Goal: Information Seeking & Learning: Learn about a topic

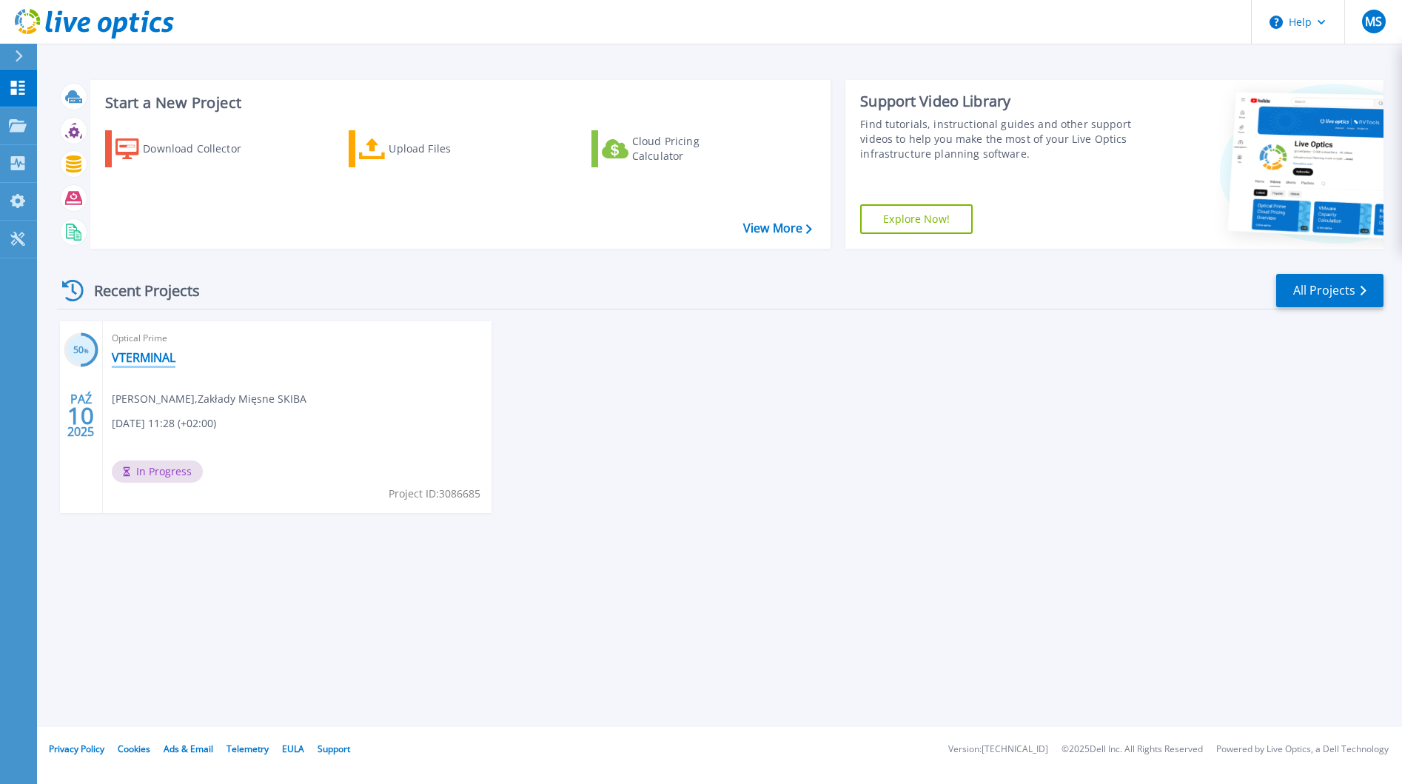
click at [163, 360] on link "VTERMINAL" at bounding box center [144, 357] width 64 height 15
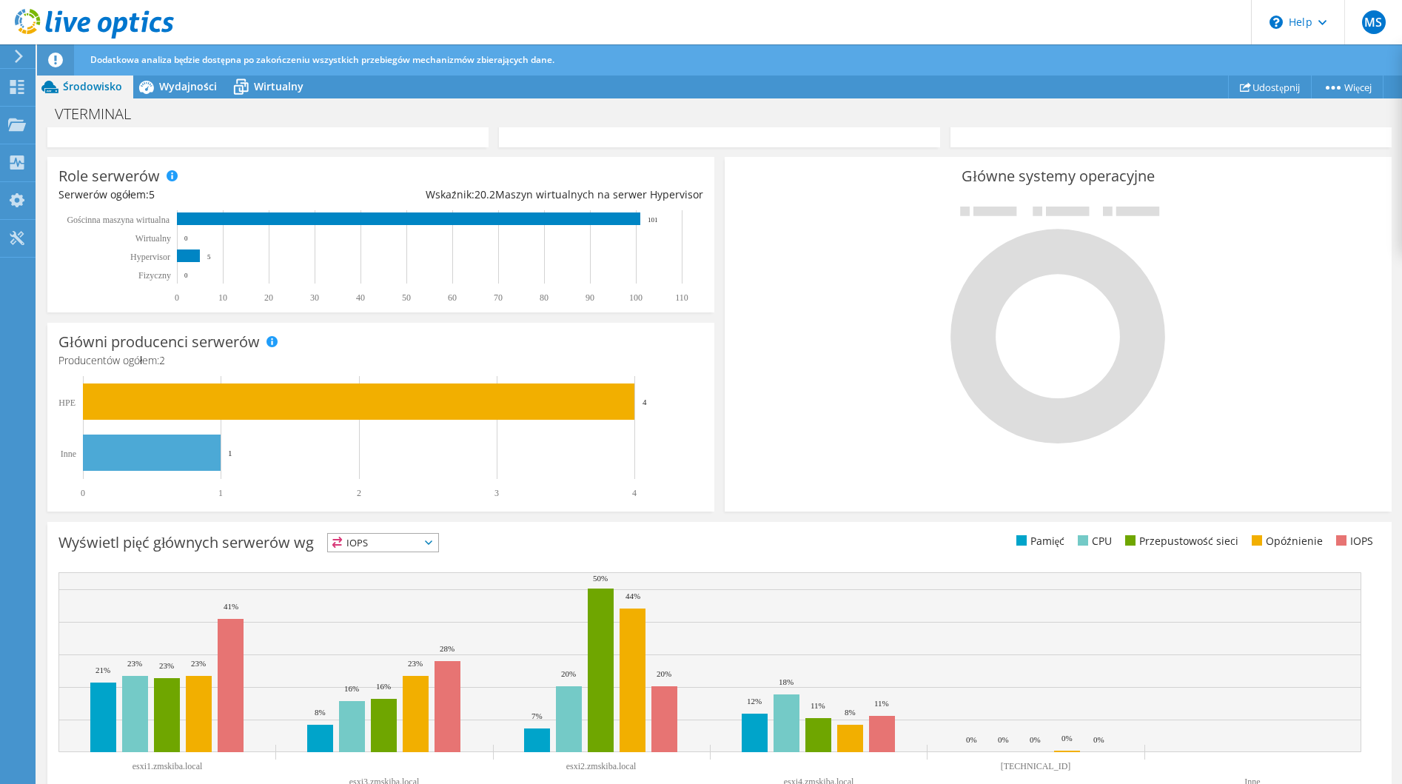
scroll to position [332, 0]
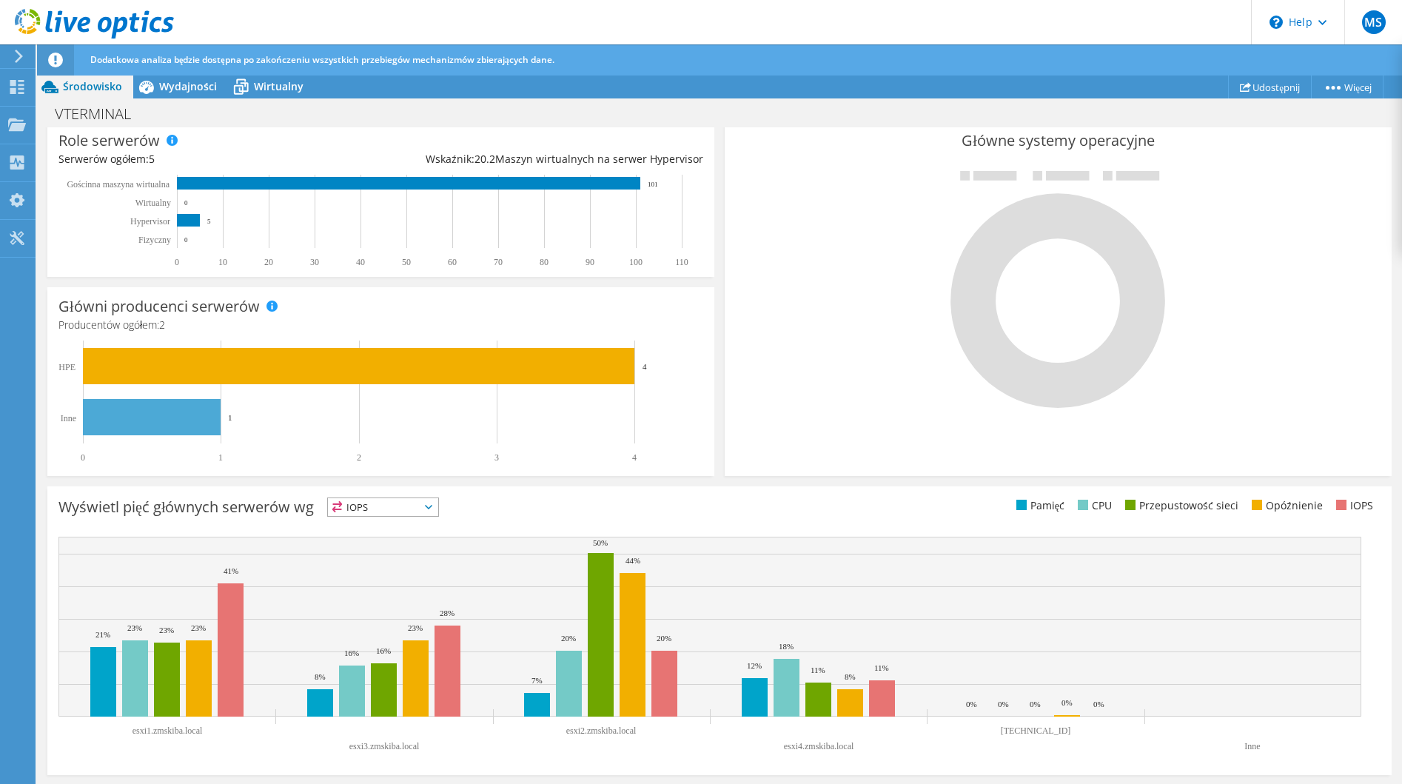
click at [355, 510] on span "IOPS" at bounding box center [383, 507] width 110 height 18
click at [380, 546] on li "Pamięć" at bounding box center [383, 547] width 110 height 21
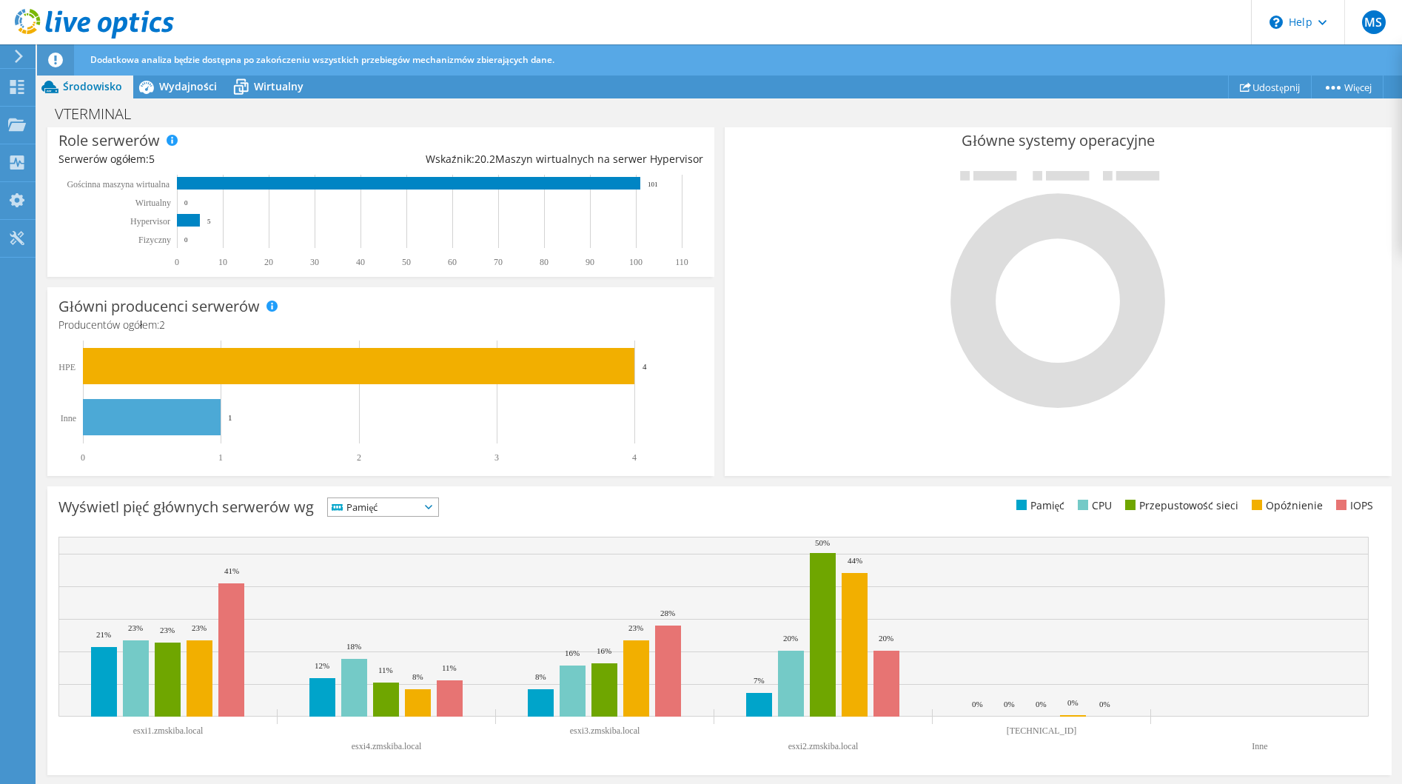
drag, startPoint x: 393, startPoint y: 509, endPoint x: 392, endPoint y: 517, distance: 8.9
click at [392, 509] on span "Pamięć" at bounding box center [374, 507] width 92 height 18
click at [391, 528] on li "IOPS" at bounding box center [383, 526] width 110 height 21
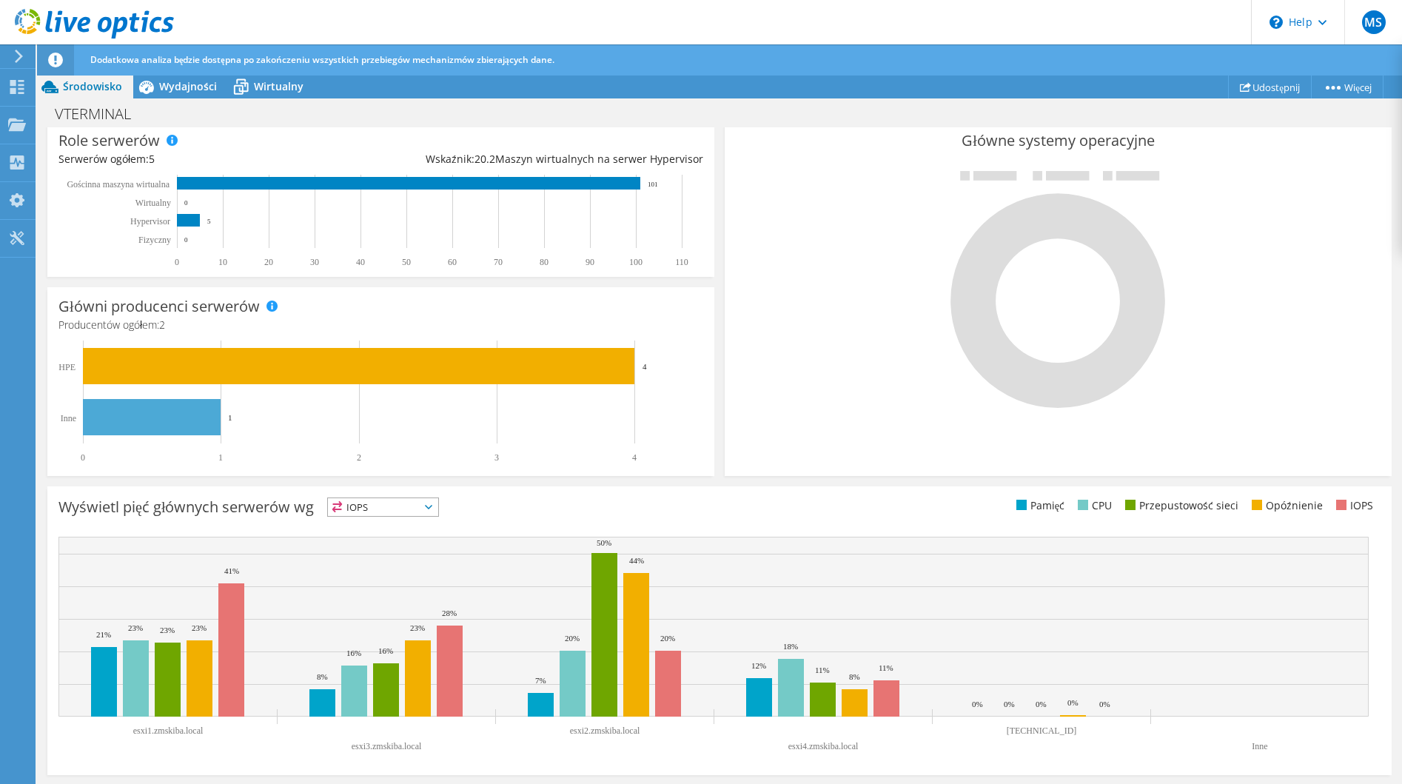
click at [397, 509] on span "IOPS" at bounding box center [374, 507] width 92 height 18
click at [408, 538] on li "Pamięć" at bounding box center [383, 547] width 110 height 21
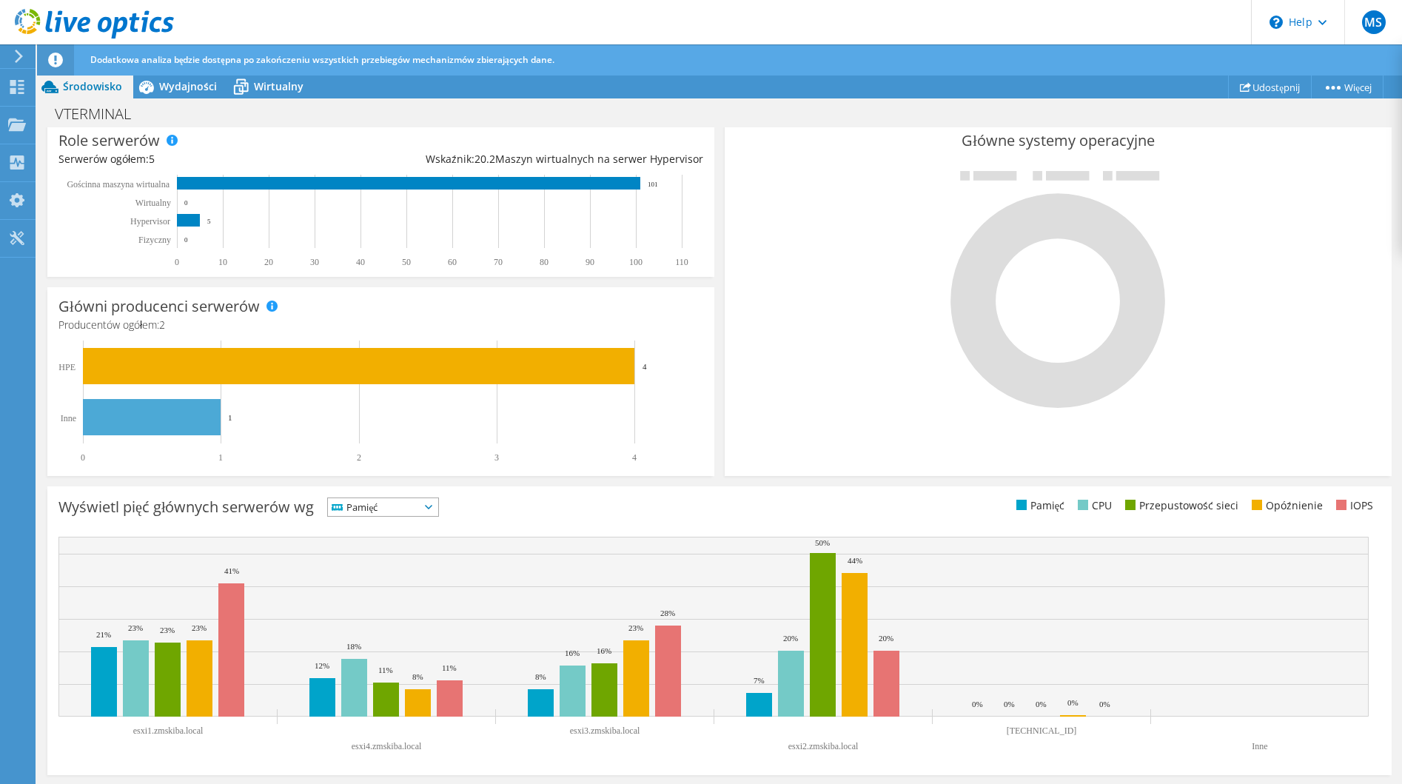
click at [405, 507] on span "Pamięć" at bounding box center [374, 507] width 92 height 18
click at [411, 568] on li "CPU" at bounding box center [383, 567] width 110 height 21
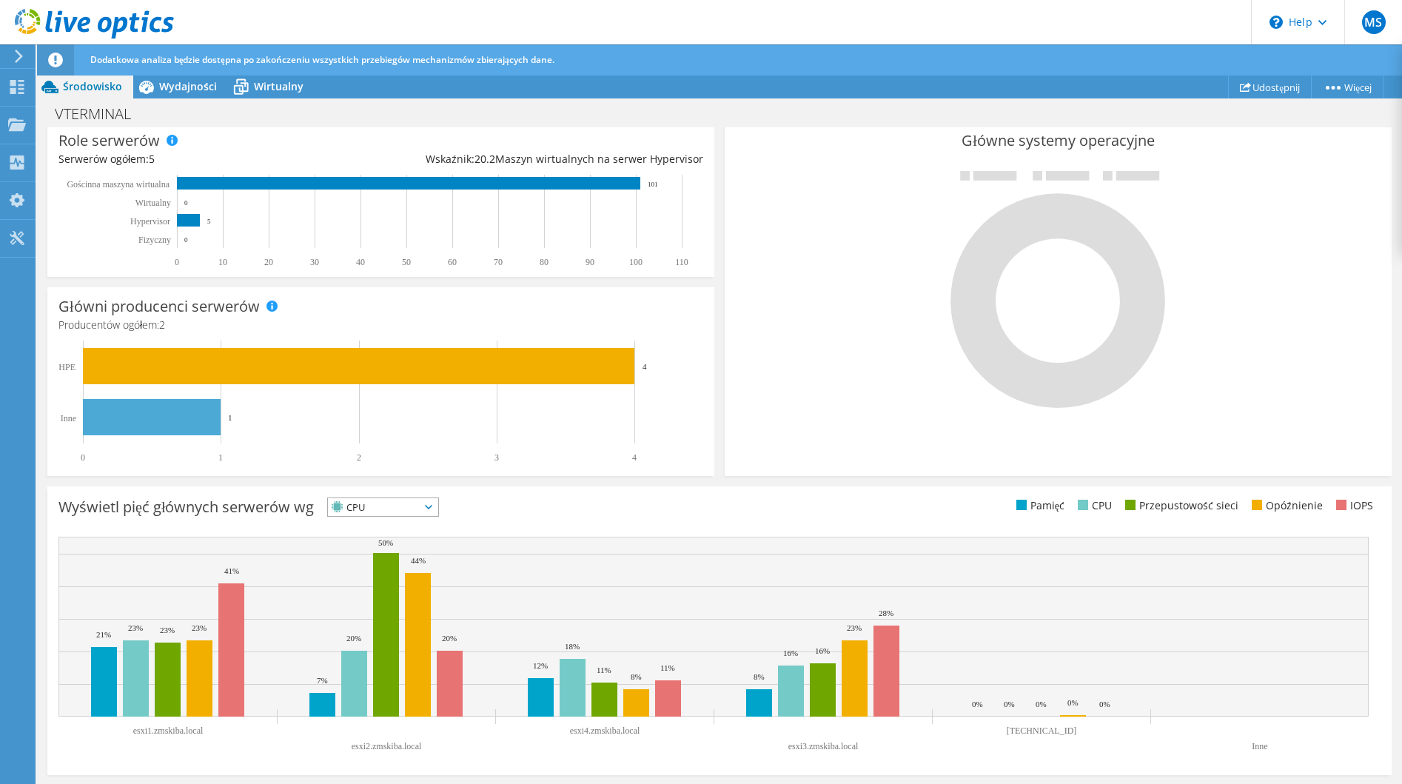
click at [394, 517] on div "CPU IOPS" at bounding box center [383, 506] width 112 height 19
click at [391, 594] on li "Przepustowość sieci" at bounding box center [383, 588] width 110 height 21
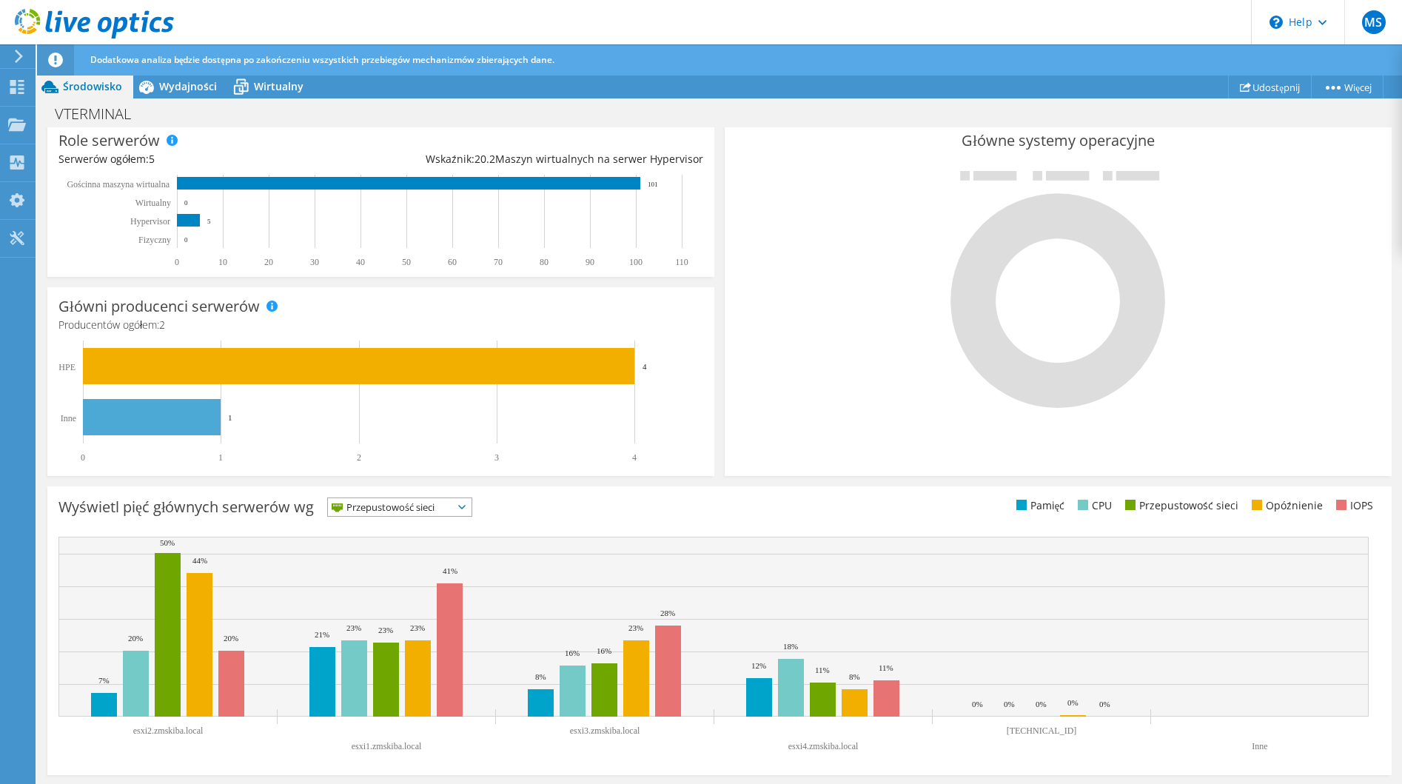
click at [386, 508] on span "Przepustowość sieci" at bounding box center [390, 507] width 125 height 18
drag, startPoint x: 390, startPoint y: 608, endPoint x: 406, endPoint y: 610, distance: 15.6
click at [390, 609] on li "Opóźnienie" at bounding box center [400, 609] width 144 height 21
click at [392, 506] on span "Opóźnienie" at bounding box center [374, 507] width 92 height 18
click at [397, 579] on li "Przepustowość sieci" at bounding box center [383, 588] width 110 height 21
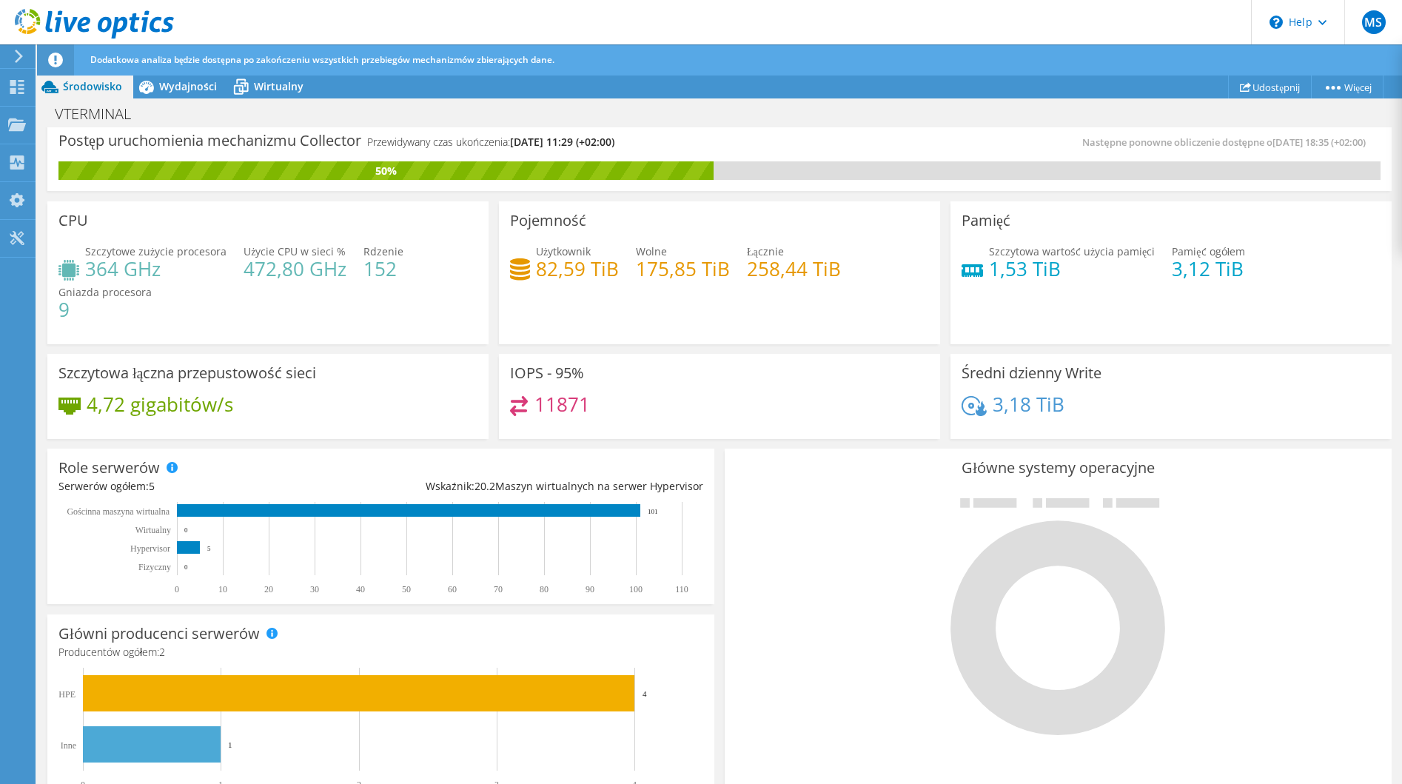
scroll to position [0, 0]
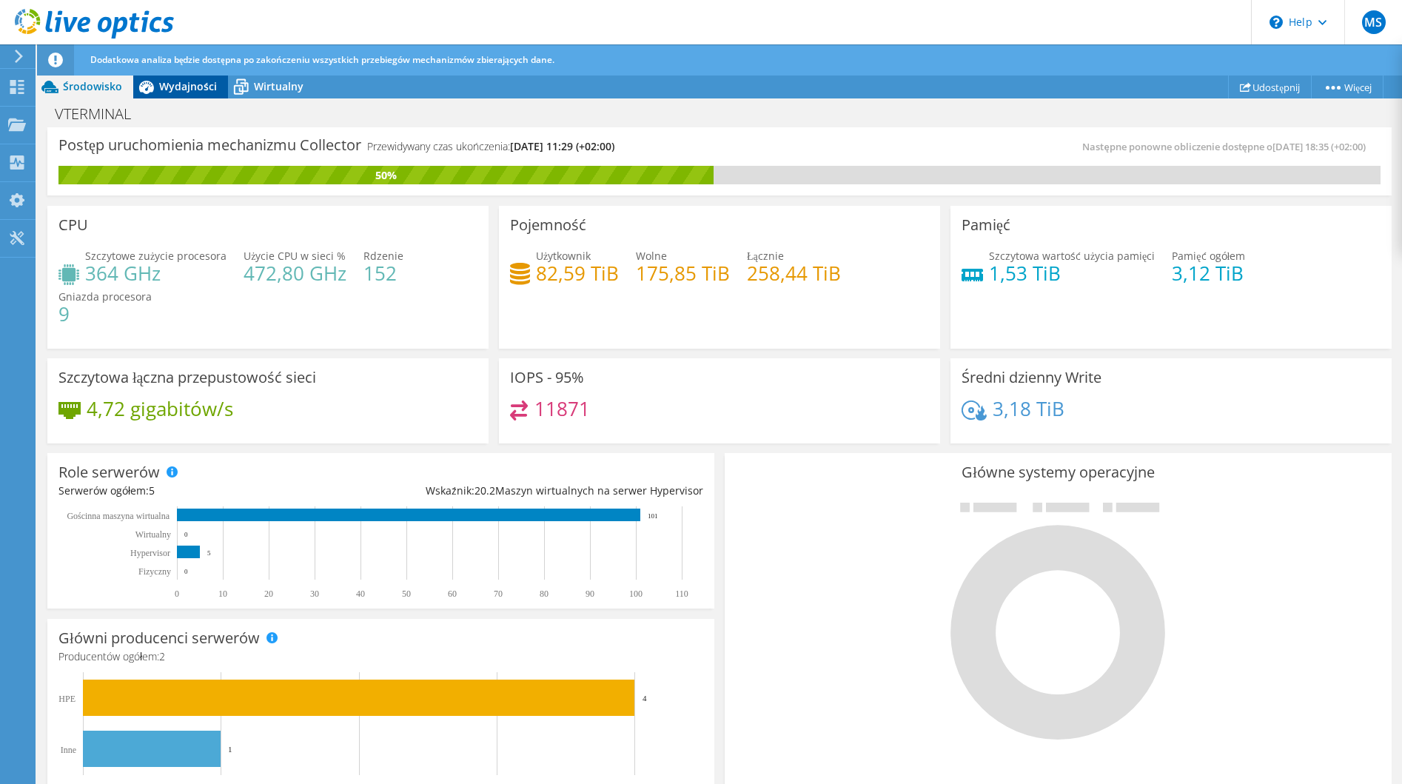
click at [184, 90] on span "Wydajności" at bounding box center [188, 86] width 58 height 14
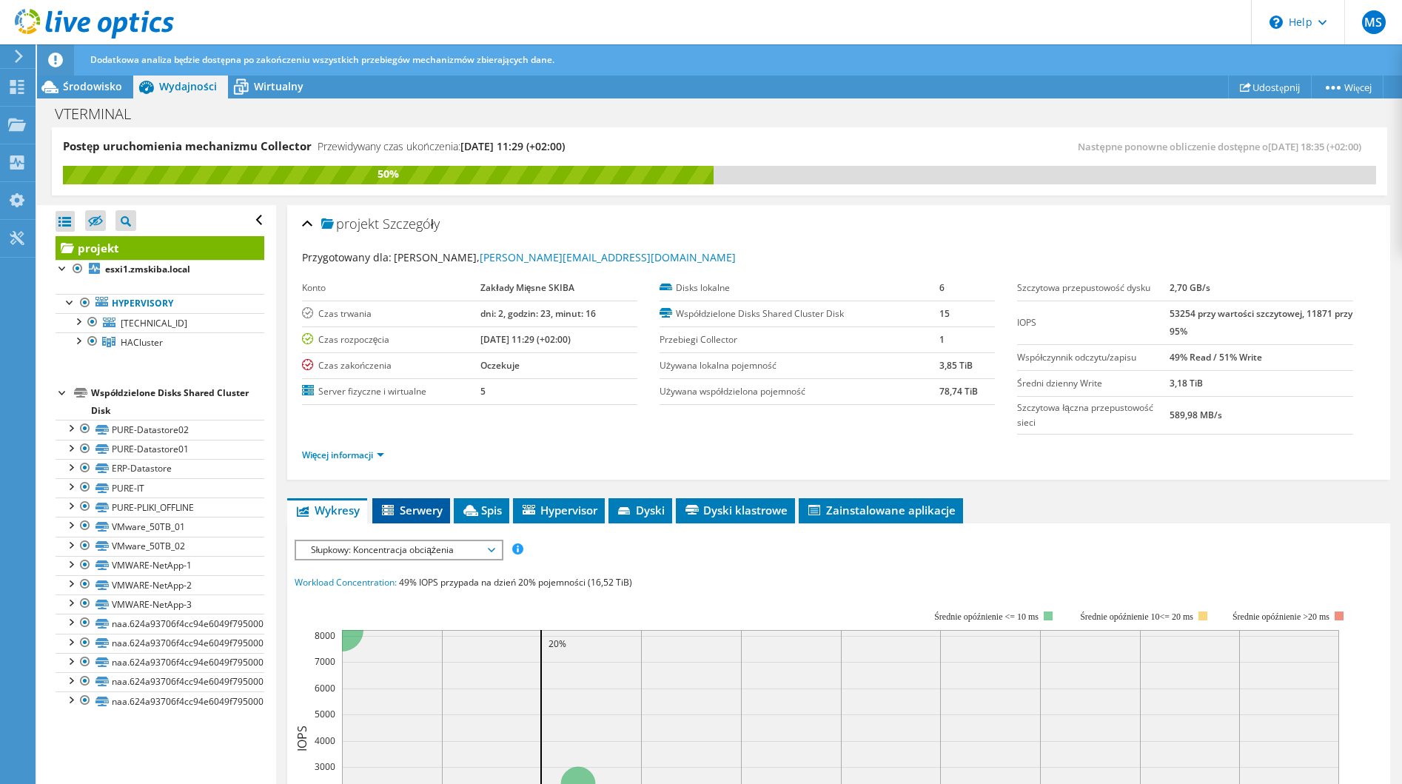
click at [418, 522] on li "Serwery" at bounding box center [411, 510] width 78 height 25
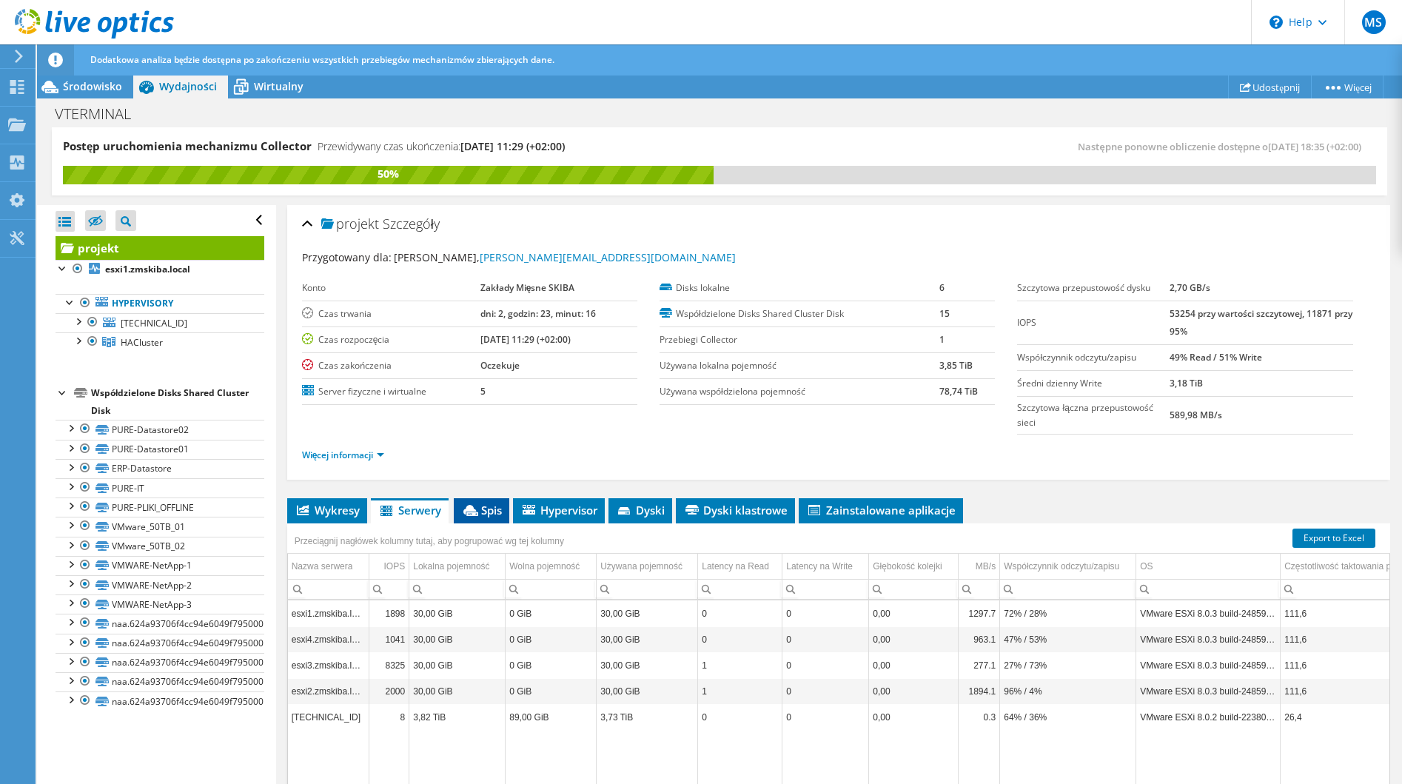
scroll to position [109, 0]
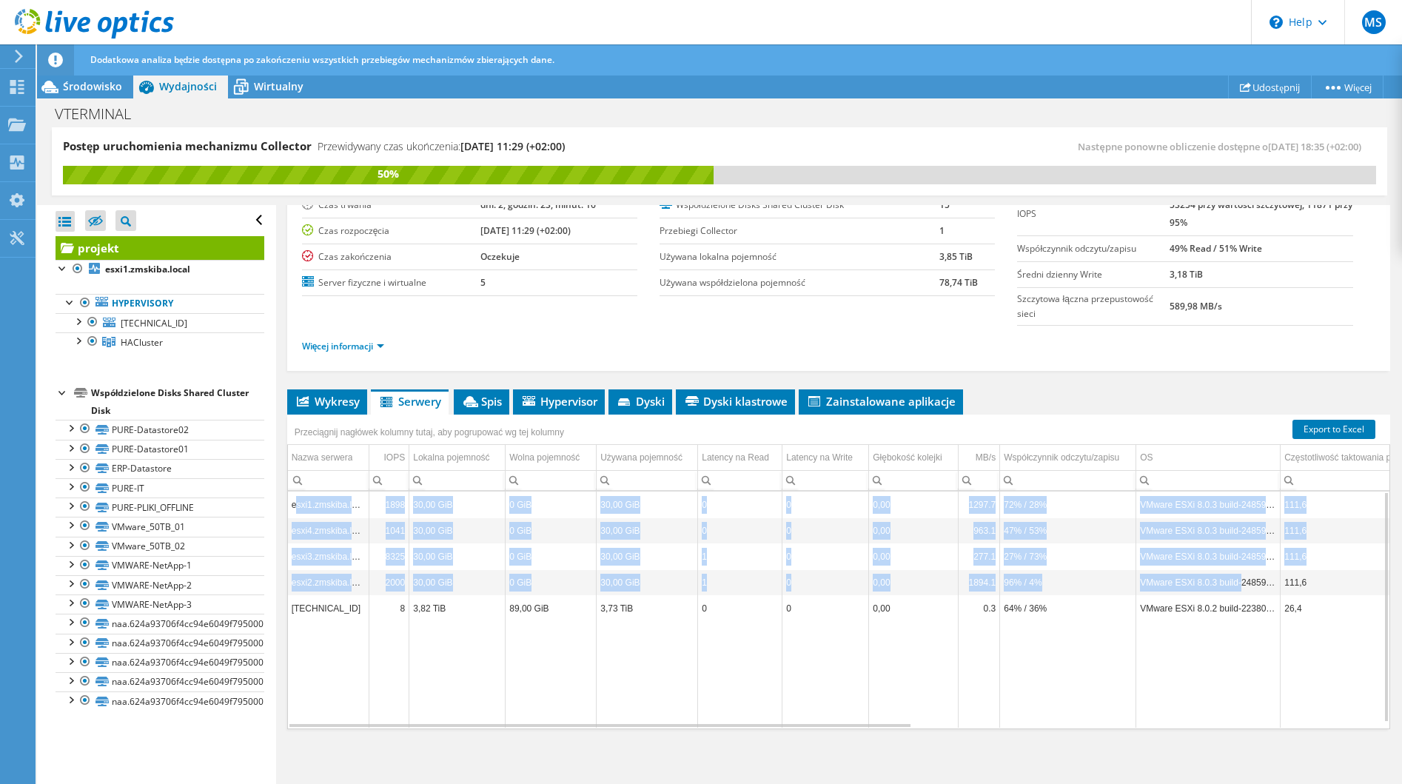
drag, startPoint x: 294, startPoint y: 507, endPoint x: 1239, endPoint y: 585, distance: 948.5
click at [1239, 585] on tbody "esxi1.zmskiba.local 1898 30,00 GiB 0 GiB 30,00 GiB 0 0 0,00 1297.7 72% / 28% VM…" at bounding box center [1240, 609] width 1904 height 236
click at [1240, 585] on td "VMware ESXi 8.0.3 build-24859861" at bounding box center [1208, 582] width 144 height 26
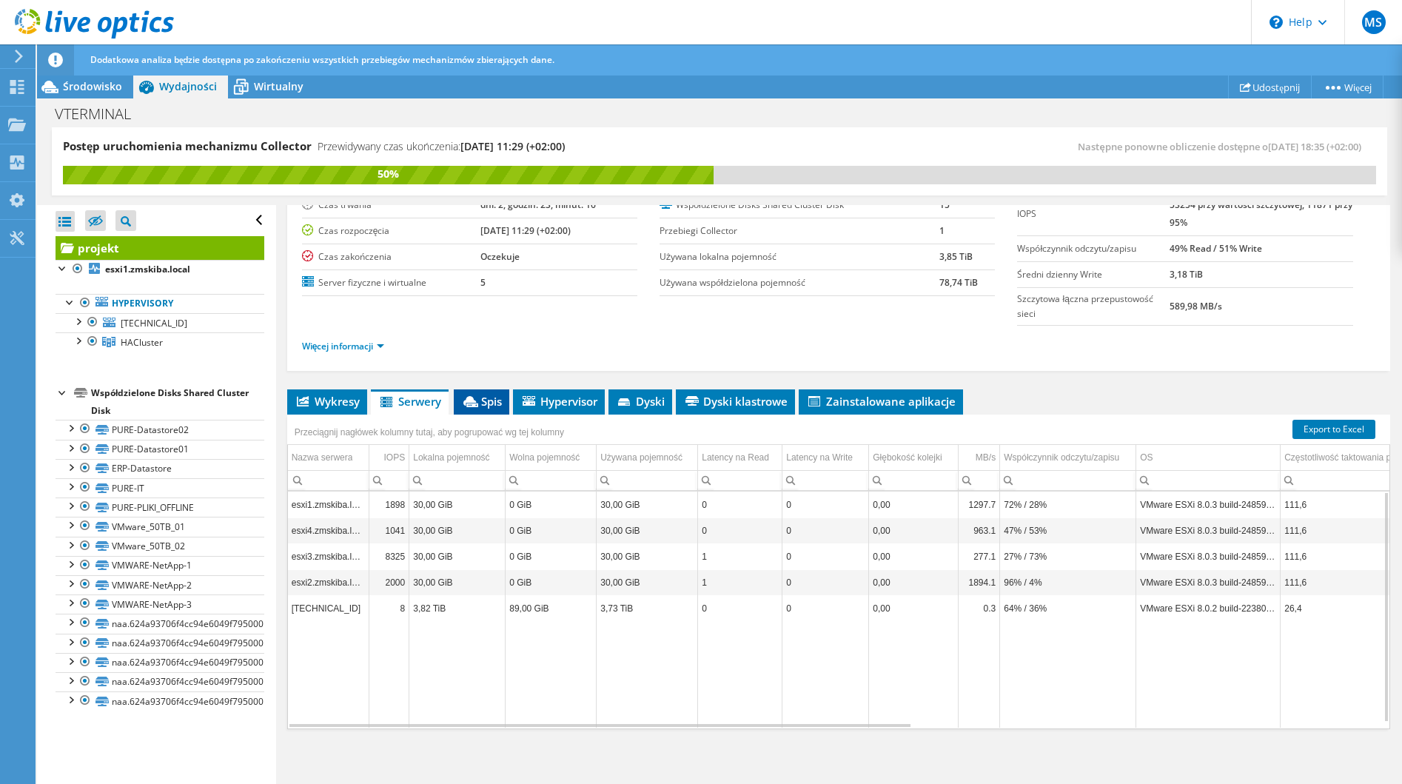
click at [474, 396] on icon at bounding box center [470, 401] width 15 height 11
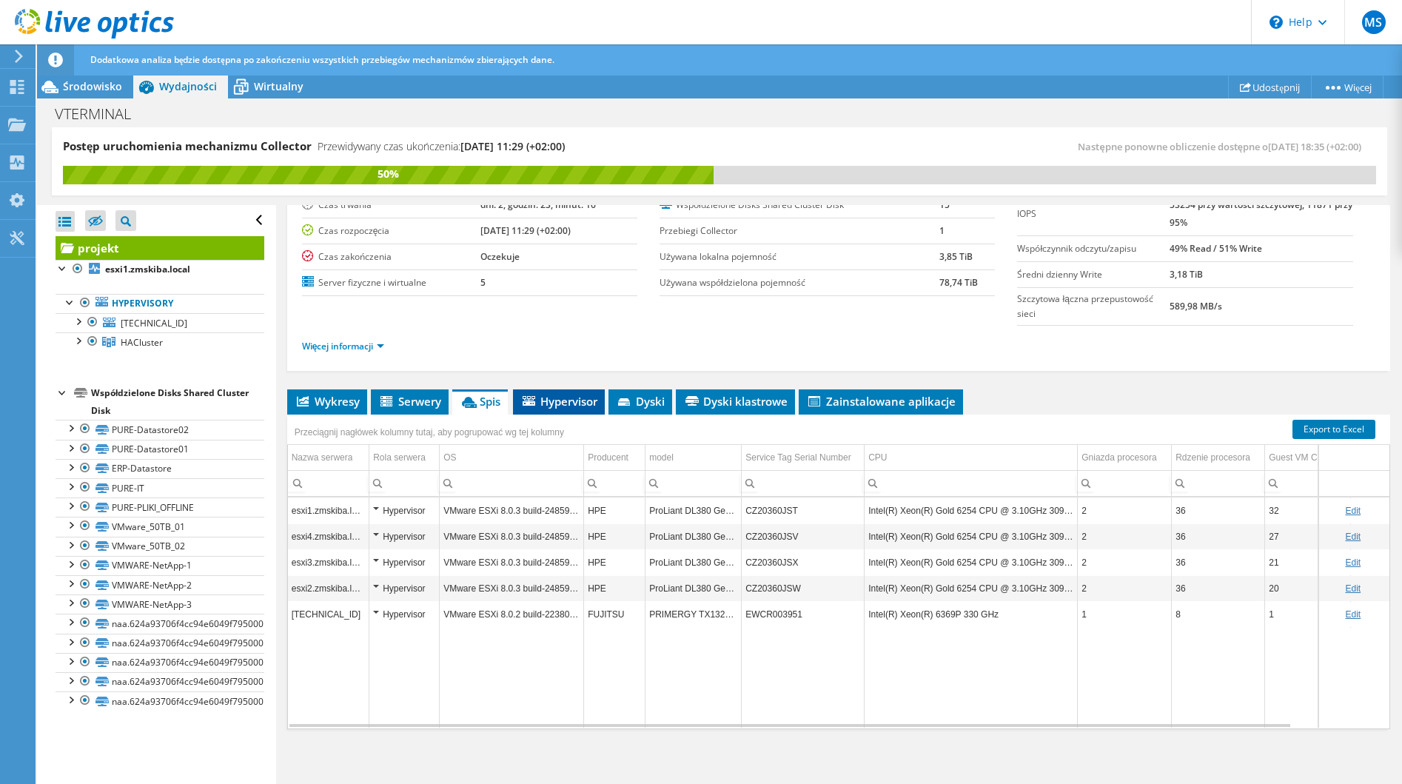
click at [571, 405] on span "Hypervisor" at bounding box center [558, 401] width 77 height 15
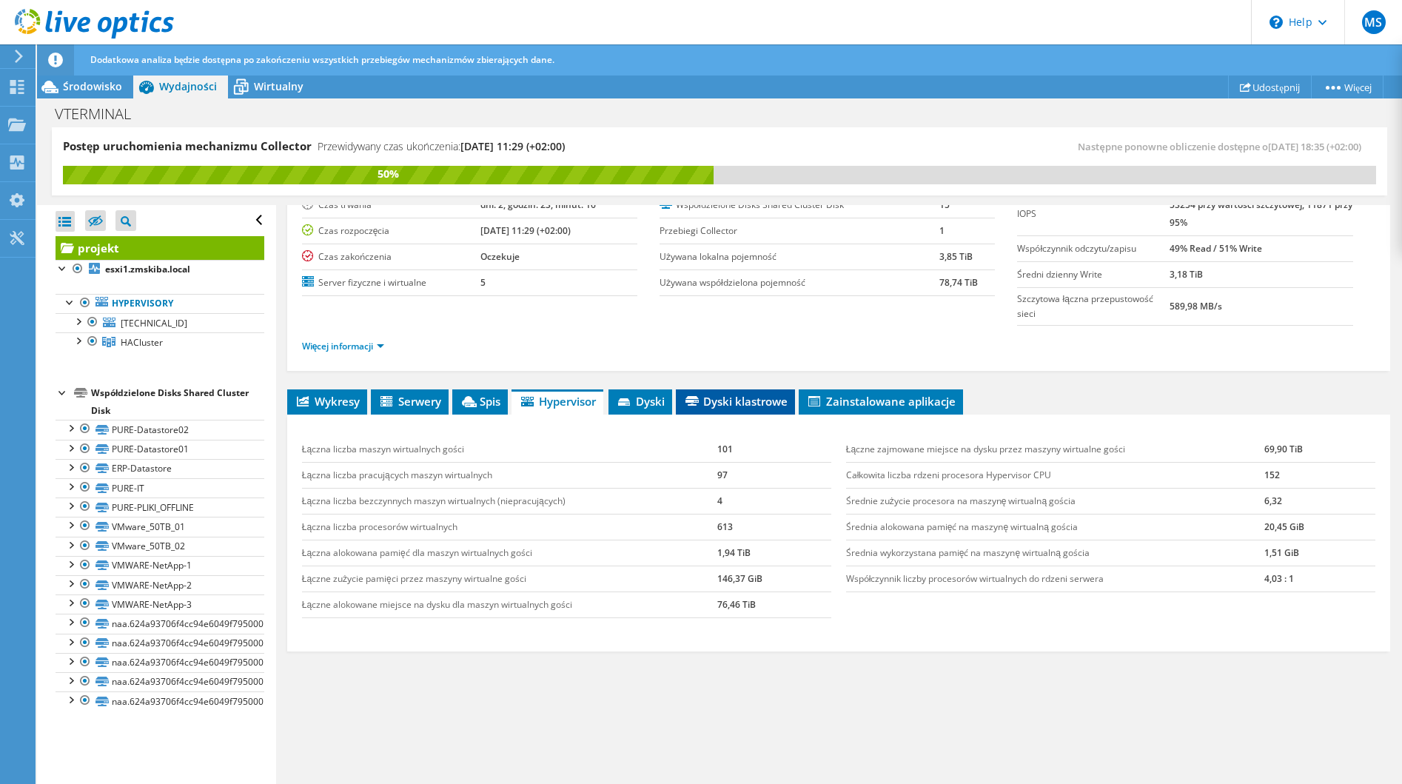
click at [684, 407] on li "Dyski klastrowe" at bounding box center [735, 401] width 119 height 25
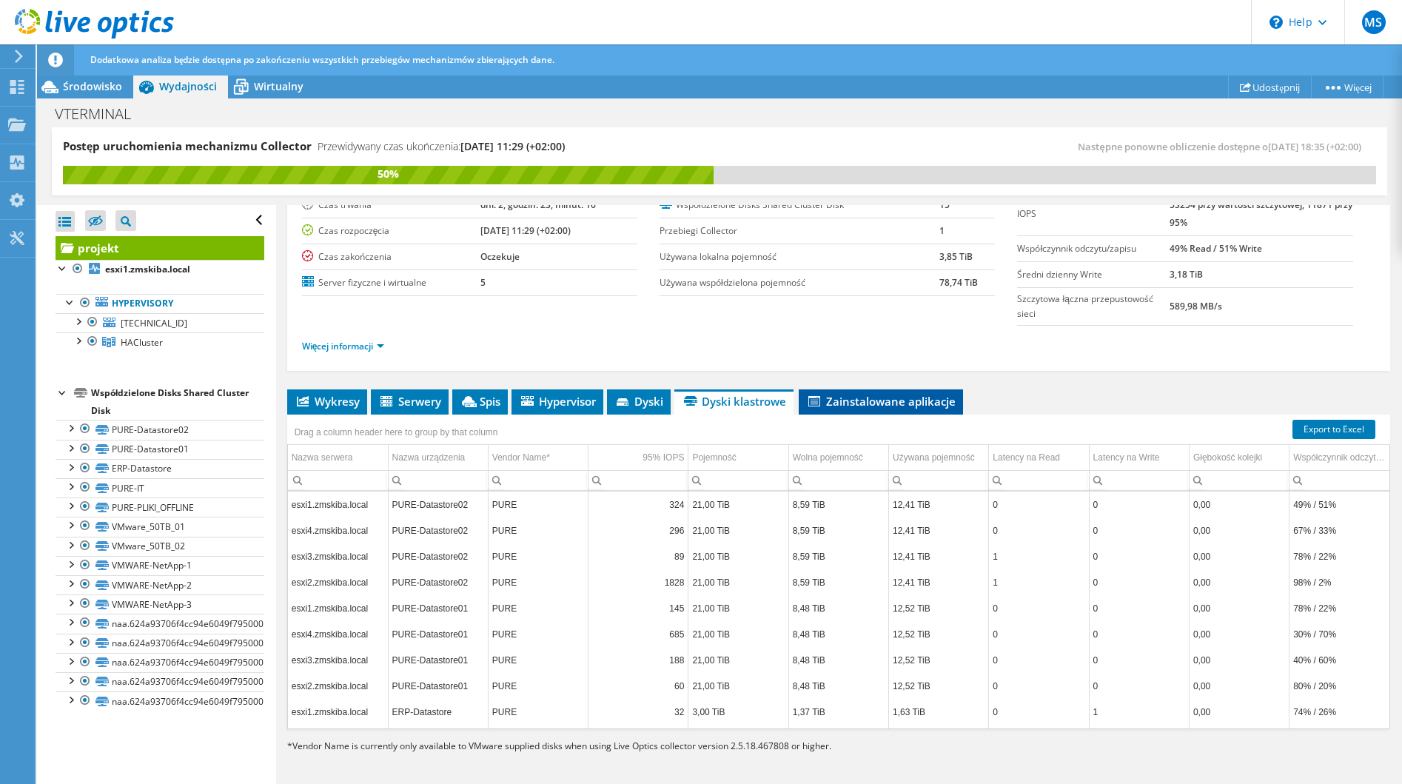
click at [890, 397] on span "Zainstalowane aplikacje" at bounding box center [881, 401] width 150 height 15
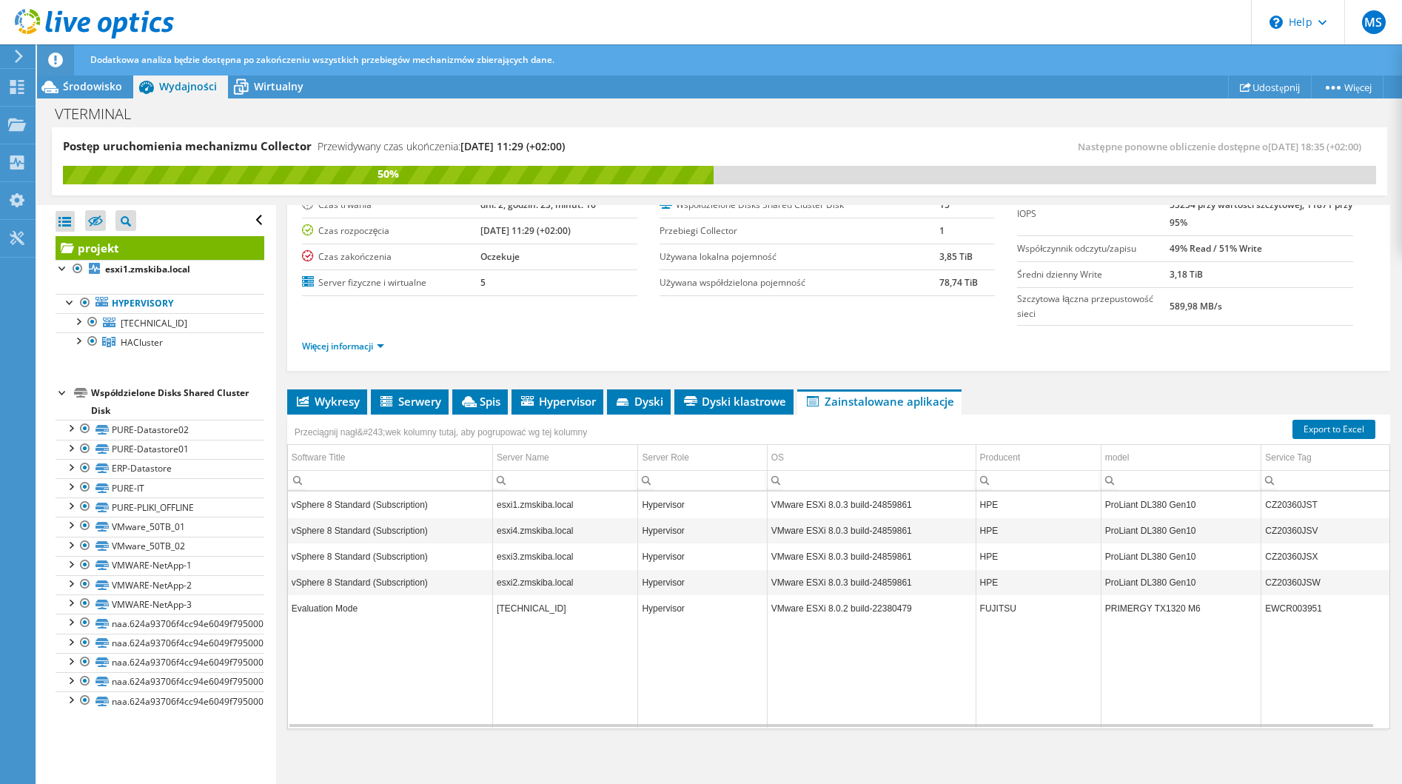
click at [369, 410] on ul "Wykresy Serwery Spis Hypervisor Dyski Dyski klastrowe Zainstalowane aplikacje" at bounding box center [838, 401] width 1103 height 25
click at [355, 401] on span "Wykresy" at bounding box center [327, 401] width 65 height 15
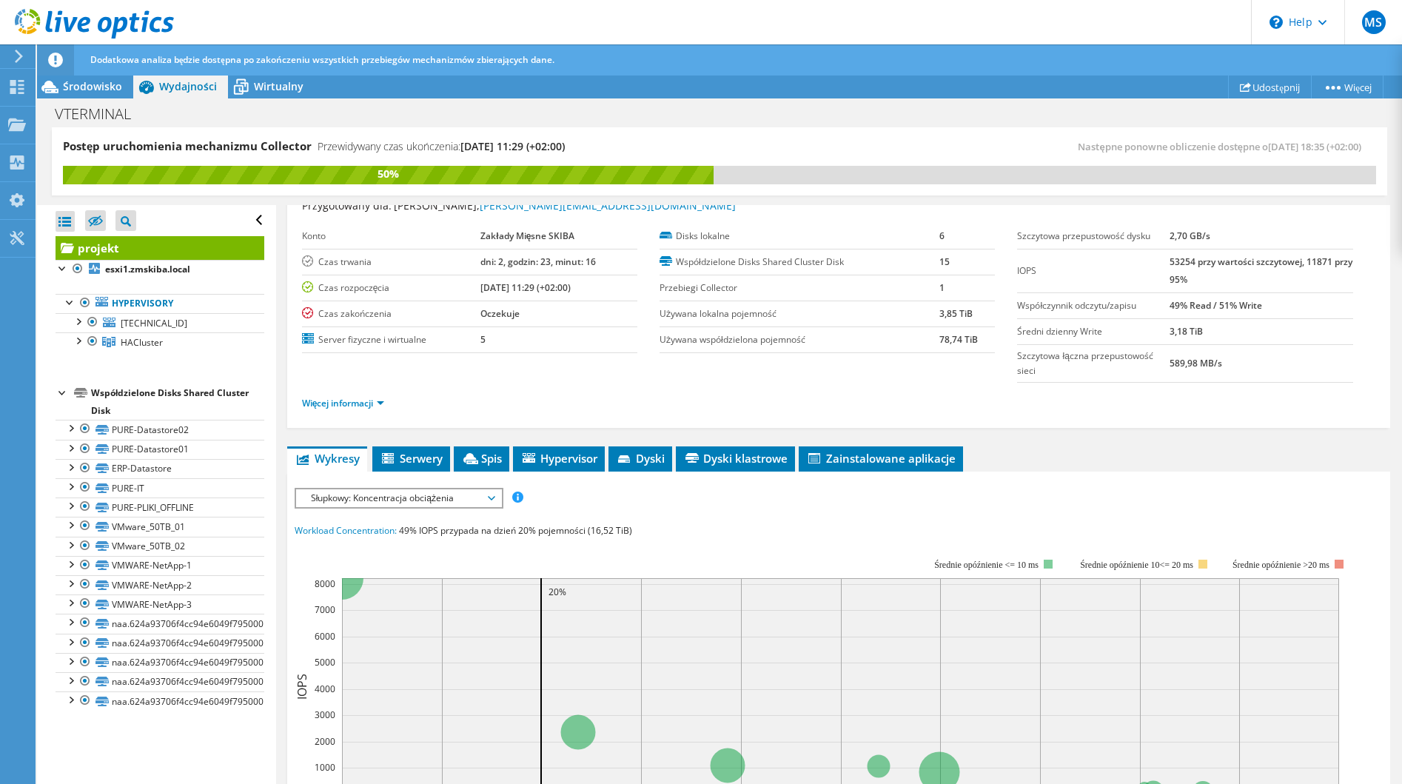
scroll to position [0, 0]
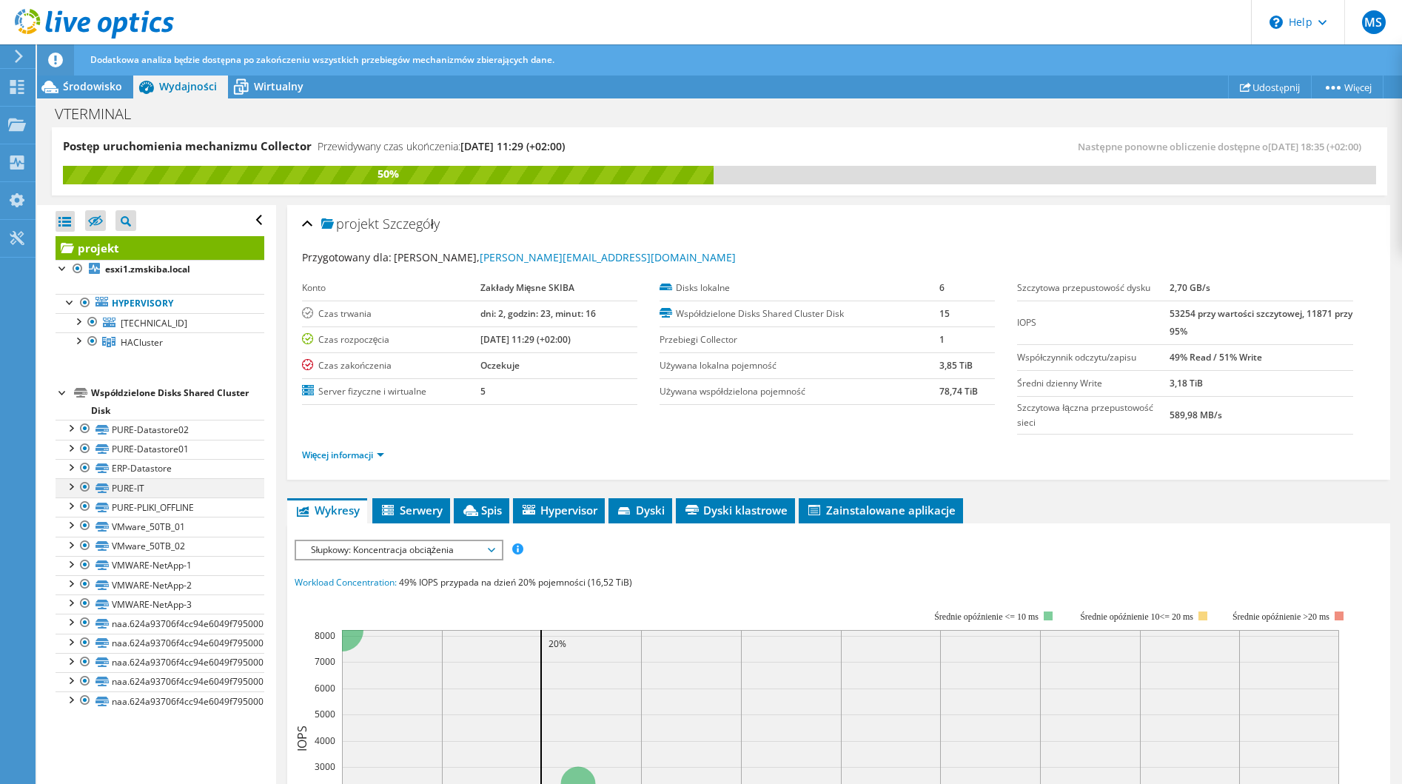
click at [70, 479] on div at bounding box center [70, 485] width 15 height 15
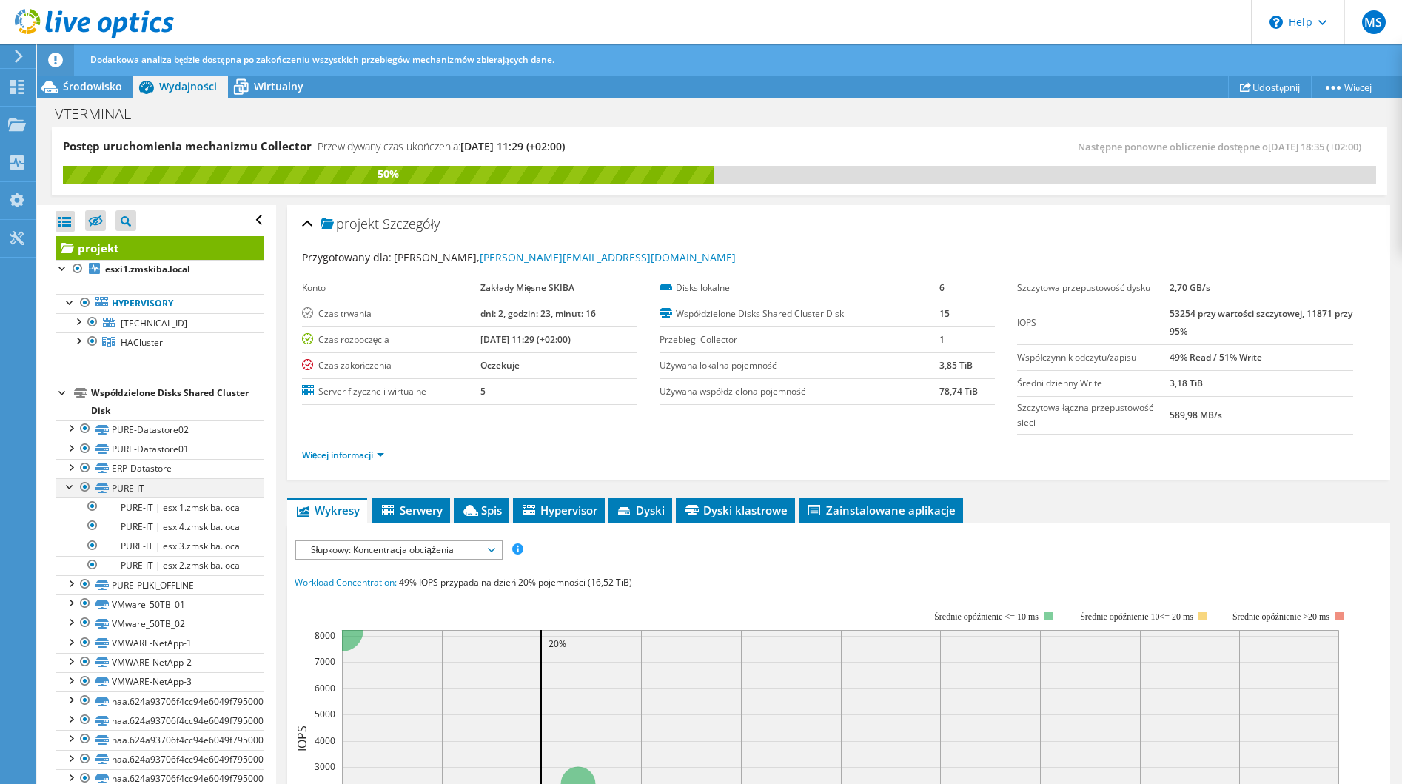
click at [70, 482] on div at bounding box center [70, 485] width 15 height 15
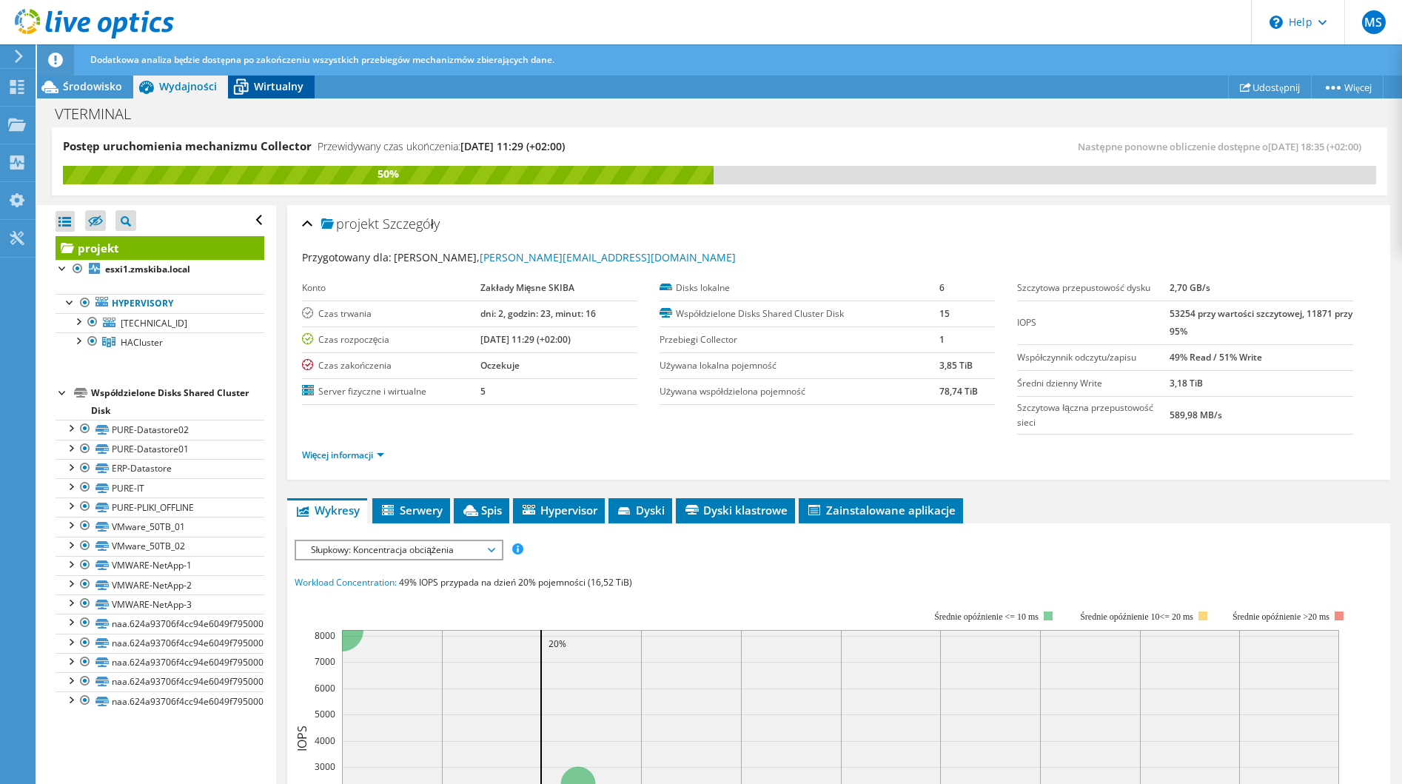
click at [249, 75] on icon at bounding box center [241, 87] width 26 height 26
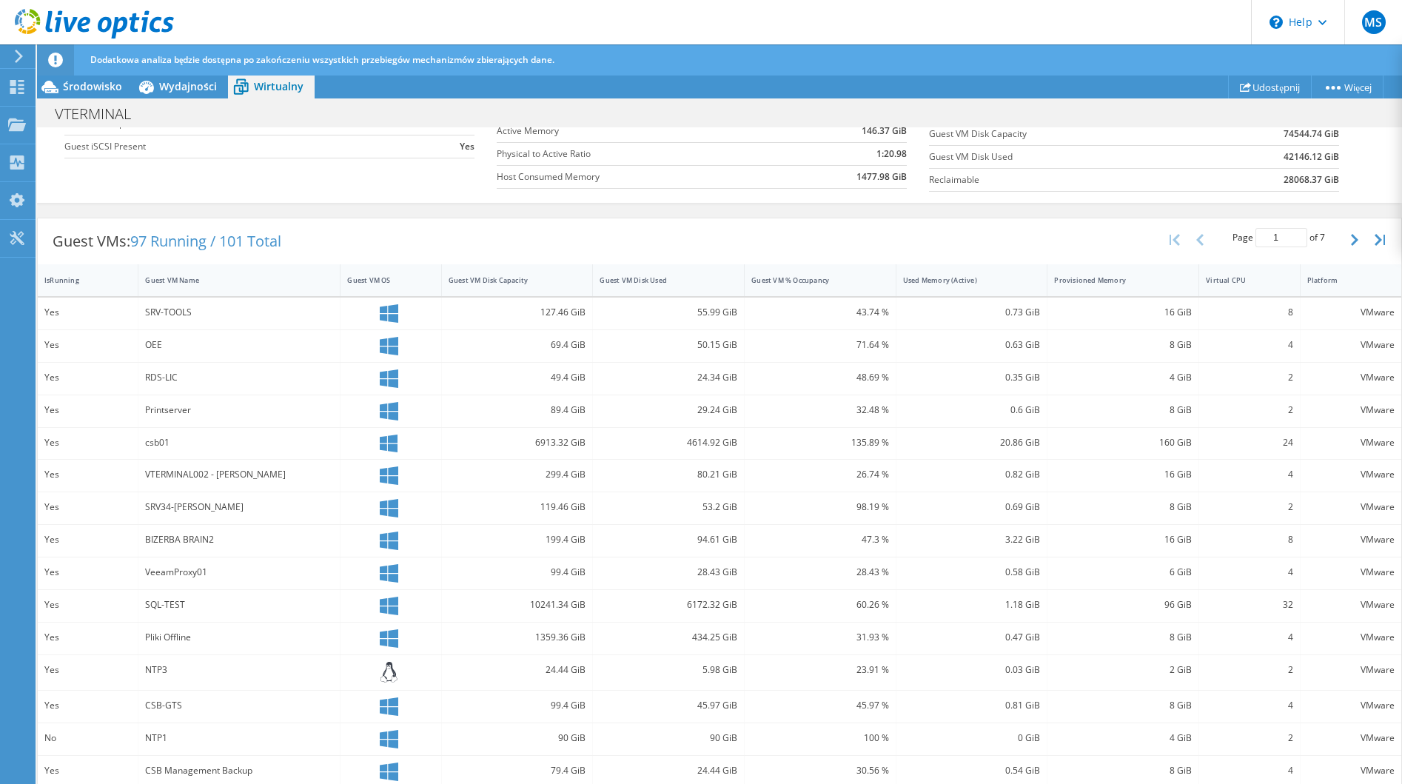
scroll to position [294, 0]
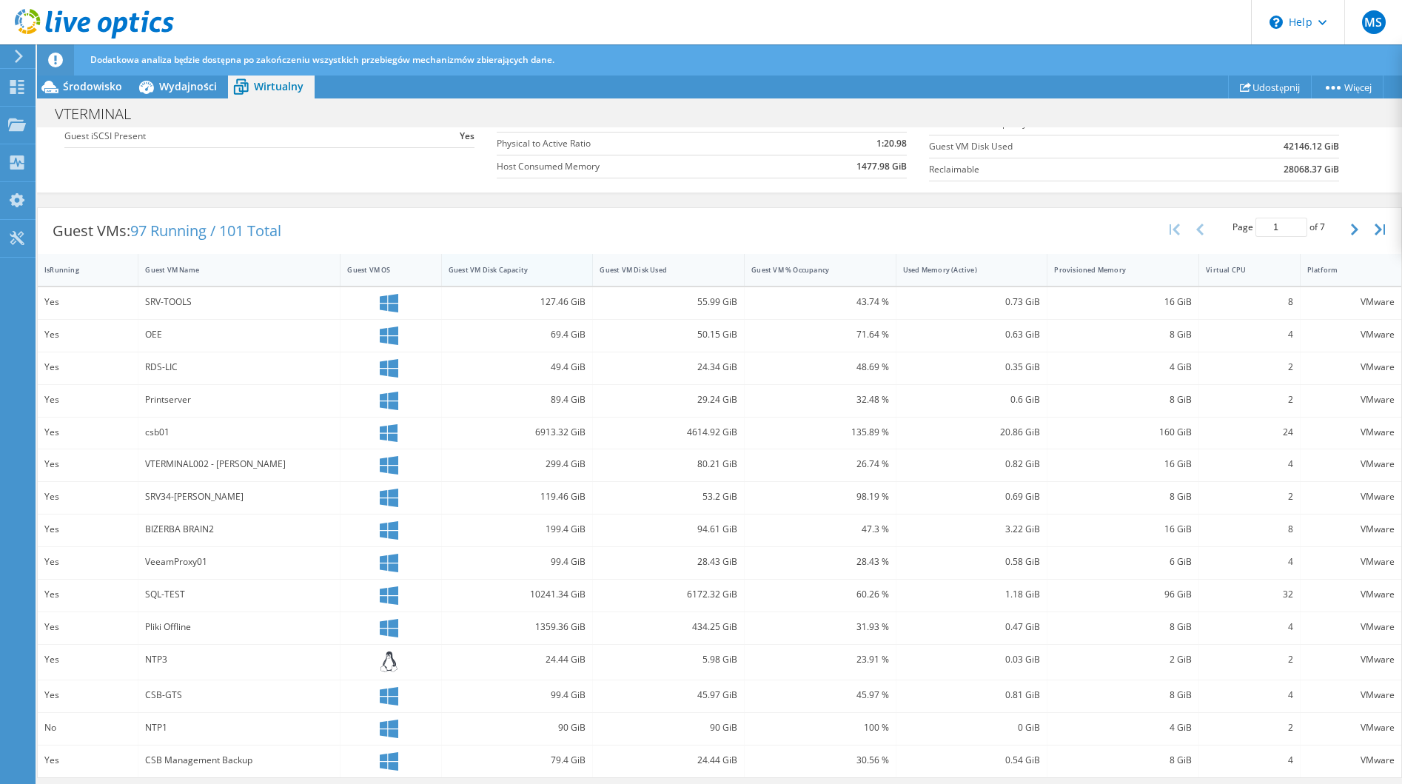
click at [545, 269] on div "Guest VM Disk Capacity" at bounding box center [509, 270] width 120 height 10
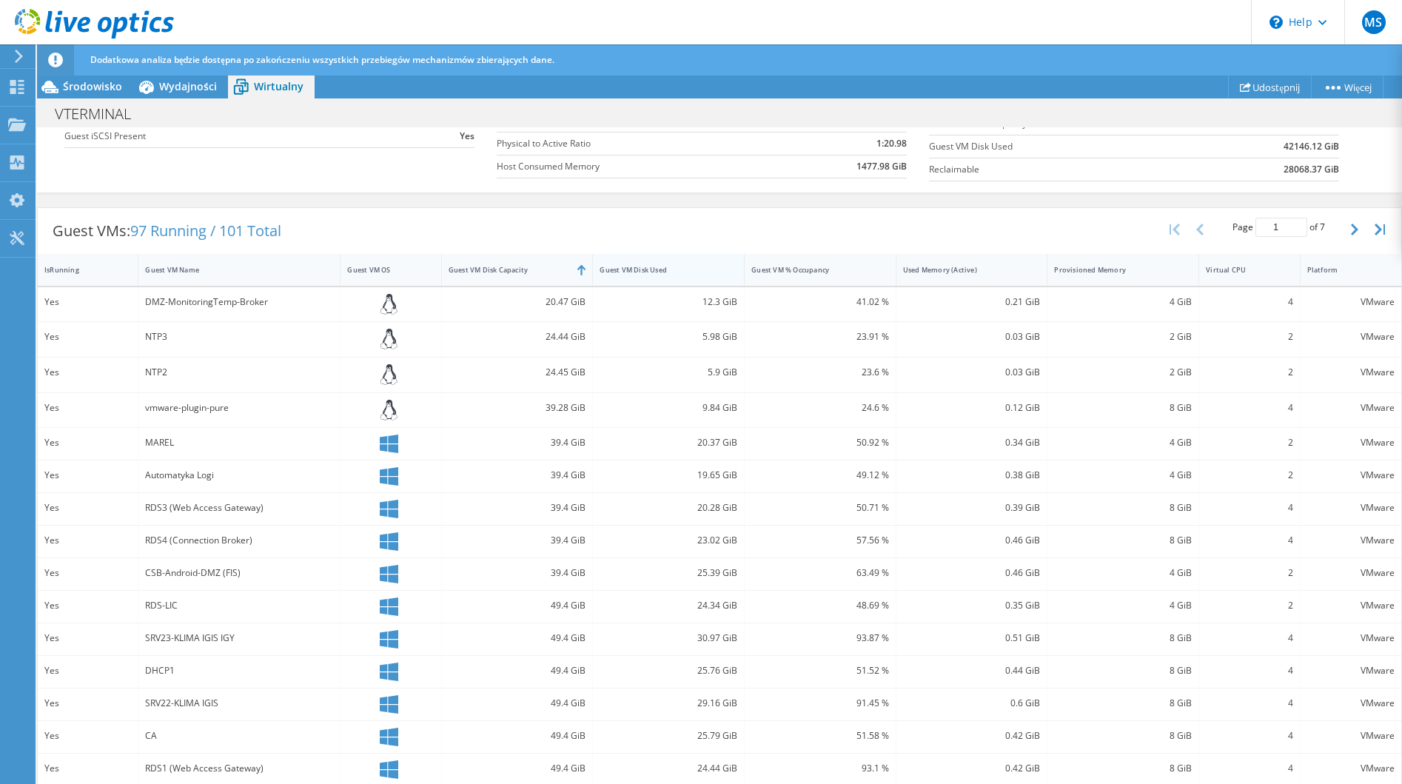
click at [634, 258] on div "Guest VM Disk Used" at bounding box center [659, 269] width 133 height 23
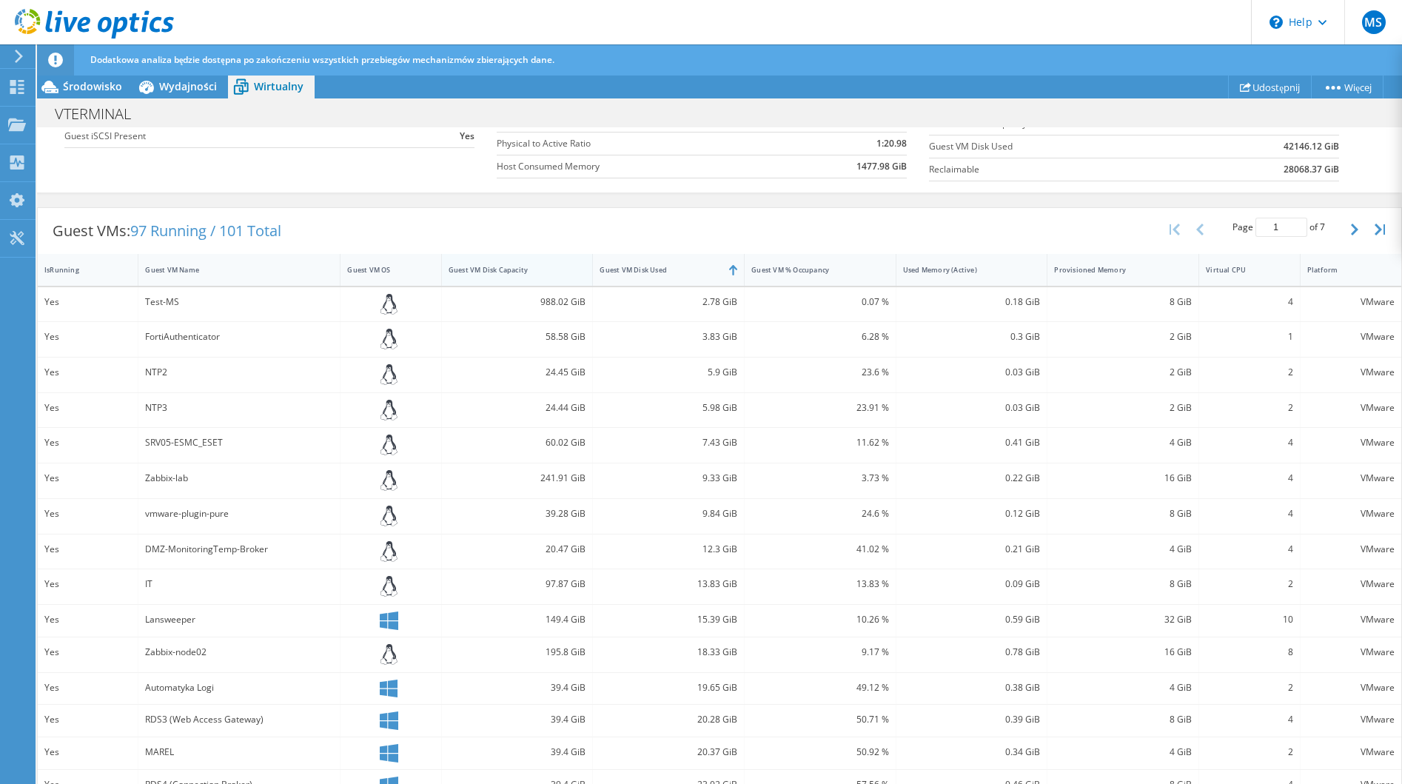
click at [503, 266] on div "Guest VM Disk Capacity" at bounding box center [509, 270] width 120 height 10
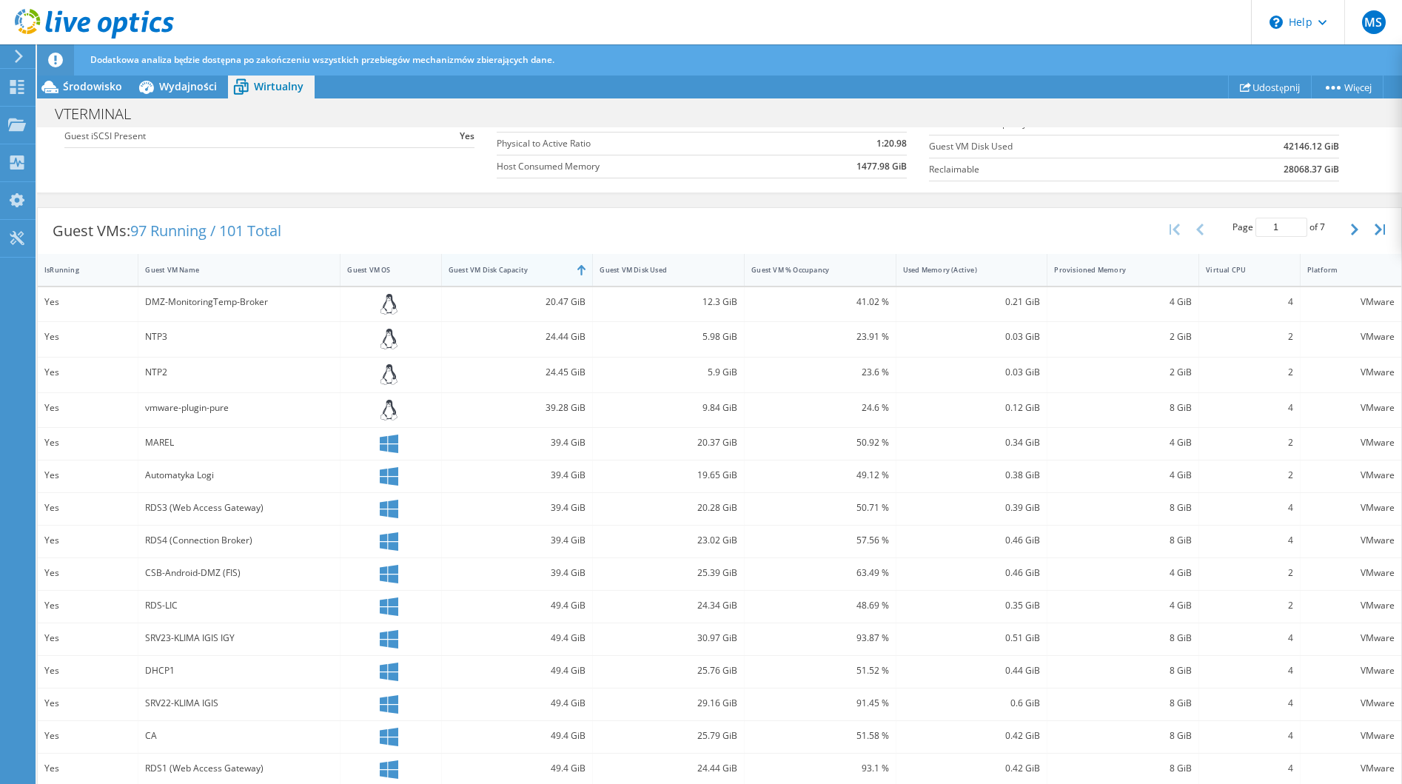
scroll to position [0, 0]
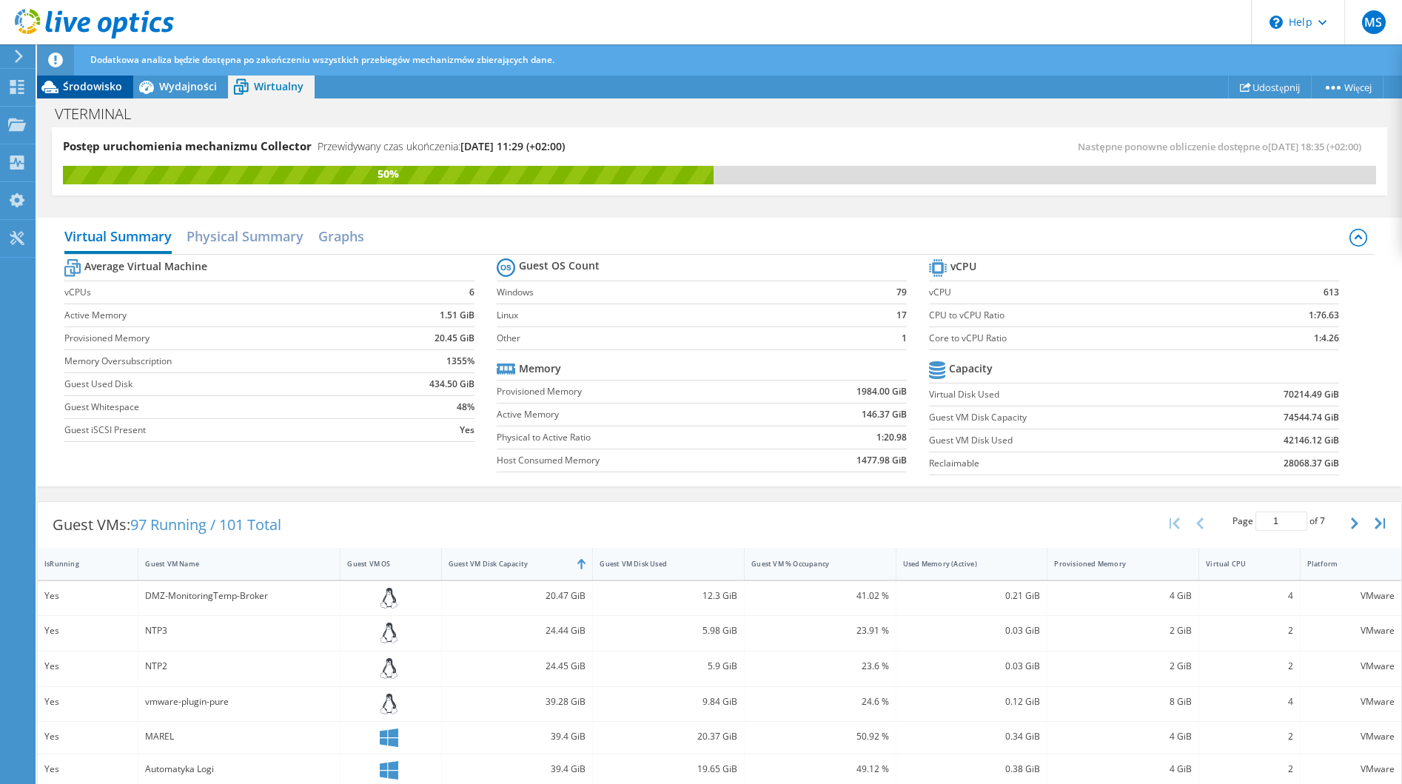
click at [106, 91] on span "Środowisko" at bounding box center [92, 86] width 59 height 14
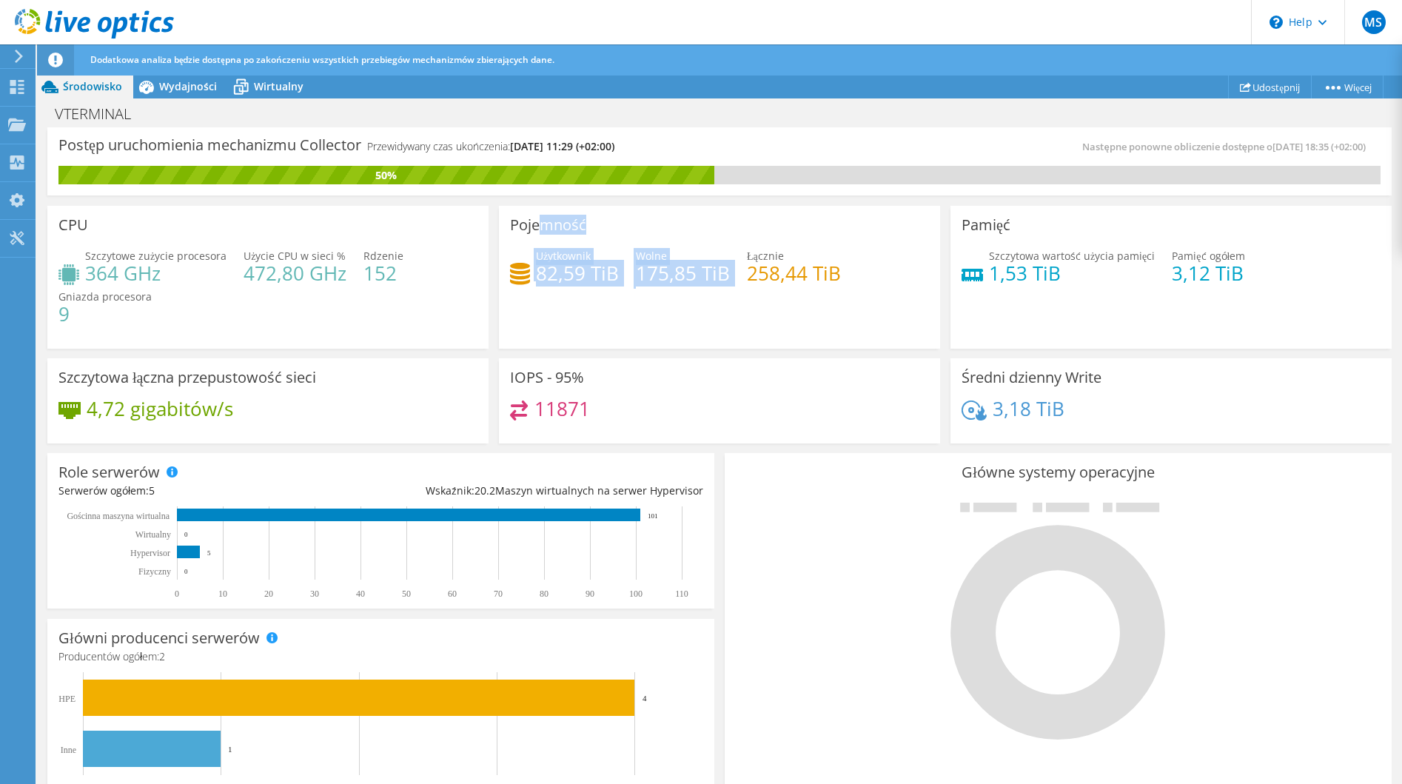
drag, startPoint x: 536, startPoint y: 228, endPoint x: 794, endPoint y: 309, distance: 270.8
click at [728, 312] on div "Pojemność Użytkownik 82,59 TiB Wolne 175,85 TiB Łącznie 258,44 TiB" at bounding box center [719, 277] width 441 height 143
click at [795, 309] on div "Pojemność Użytkownik 82,59 TiB Wolne 175,85 TiB Łącznie 258,44 TiB" at bounding box center [719, 277] width 441 height 143
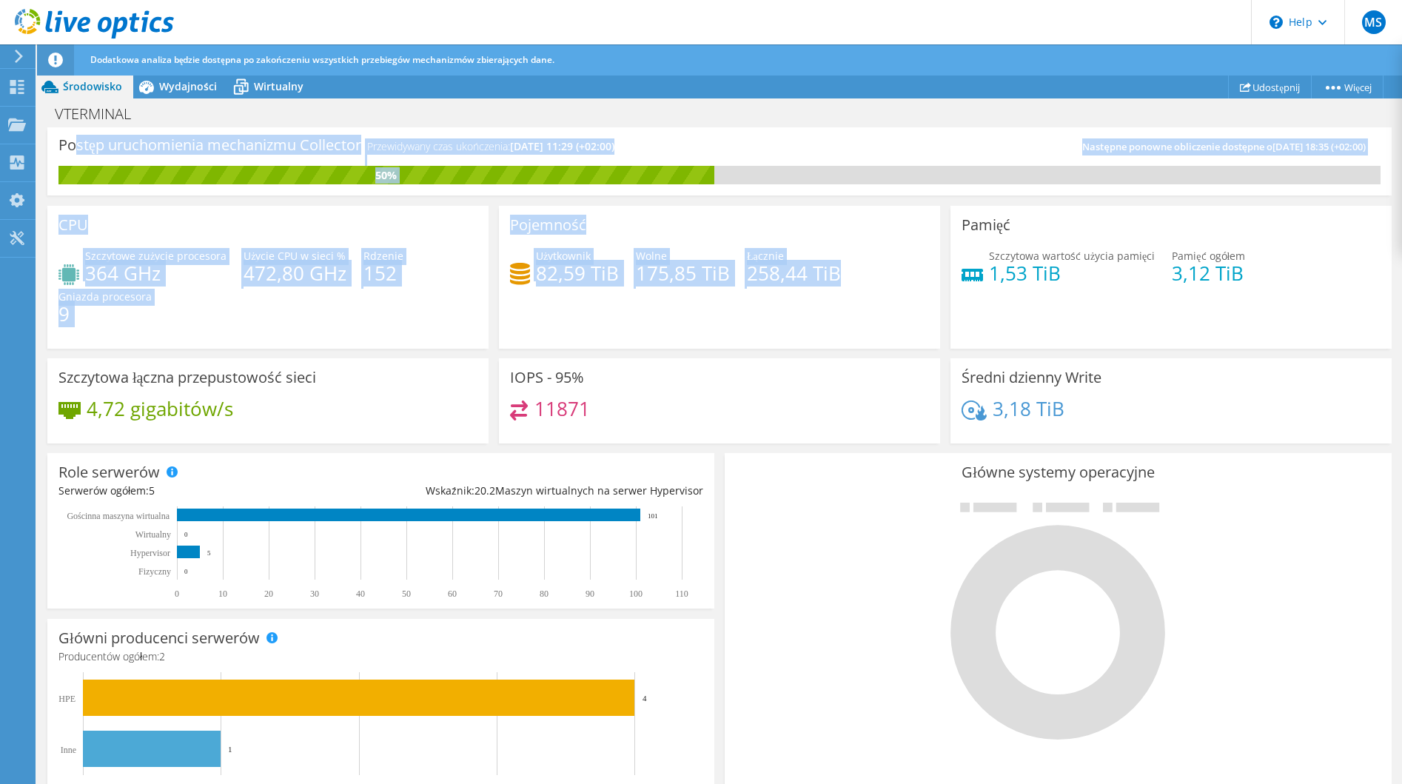
drag, startPoint x: 857, startPoint y: 309, endPoint x: 78, endPoint y: 137, distance: 798.3
click at [78, 137] on section "Postęp uruchomienia mechanizmu Collector Przewidywany czas ukończenia: 10.16.20…" at bounding box center [719, 622] width 1365 height 990
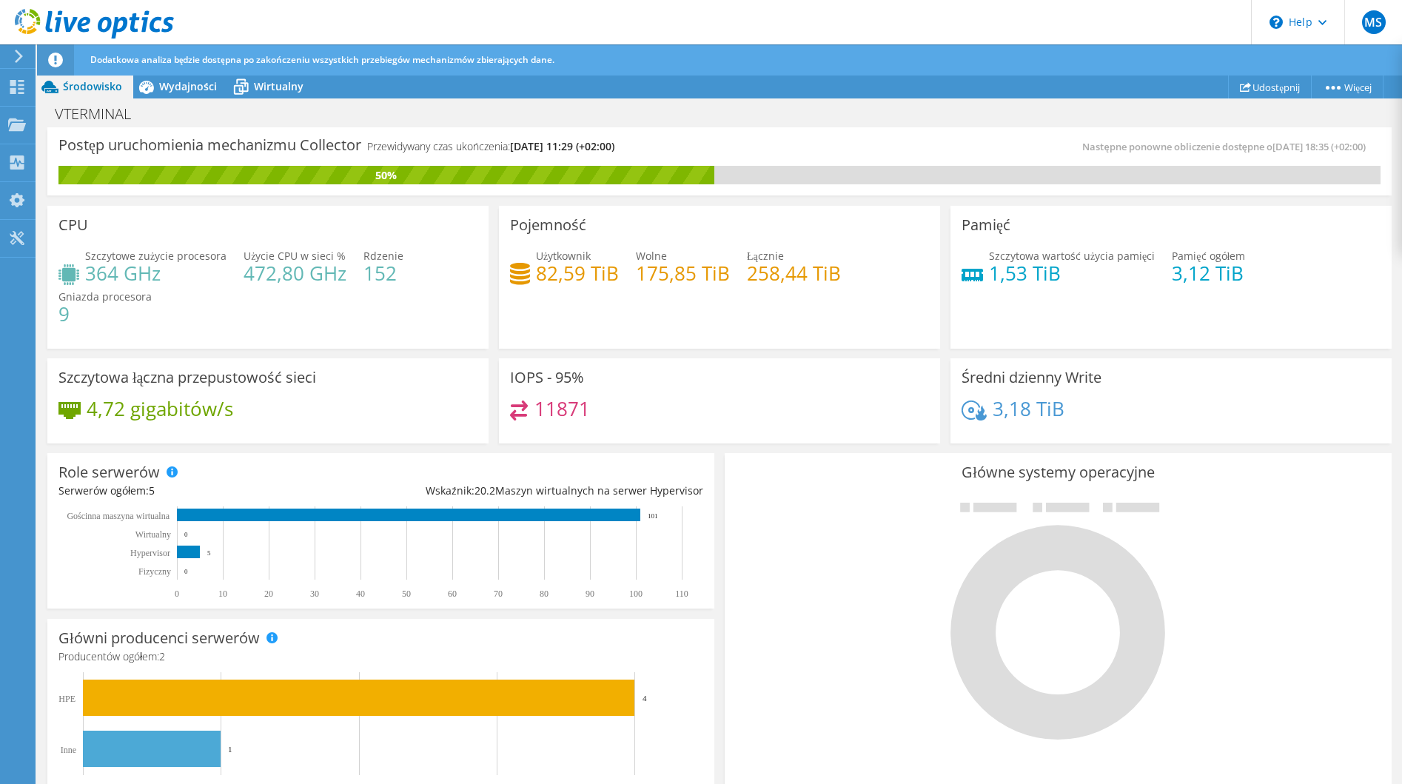
drag, startPoint x: 78, startPoint y: 137, endPoint x: 38, endPoint y: 118, distance: 43.7
click at [62, 133] on div "Postęp uruchomienia mechanizmu Collector Przewidywany czas ukończenia: 10.16.20…" at bounding box center [719, 161] width 1344 height 68
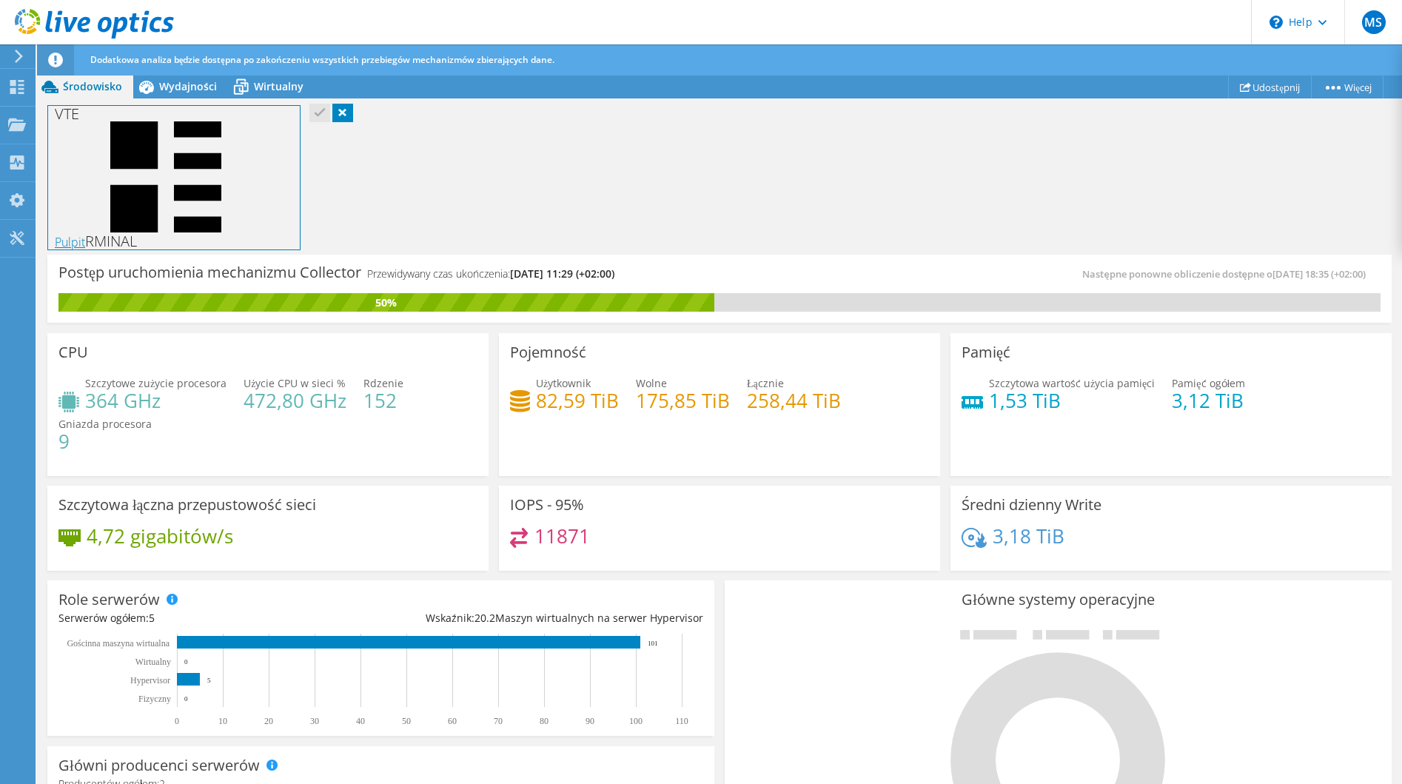
click at [101, 133] on icon at bounding box center [166, 176] width 222 height 111
click at [48, 90] on icon at bounding box center [49, 87] width 17 height 13
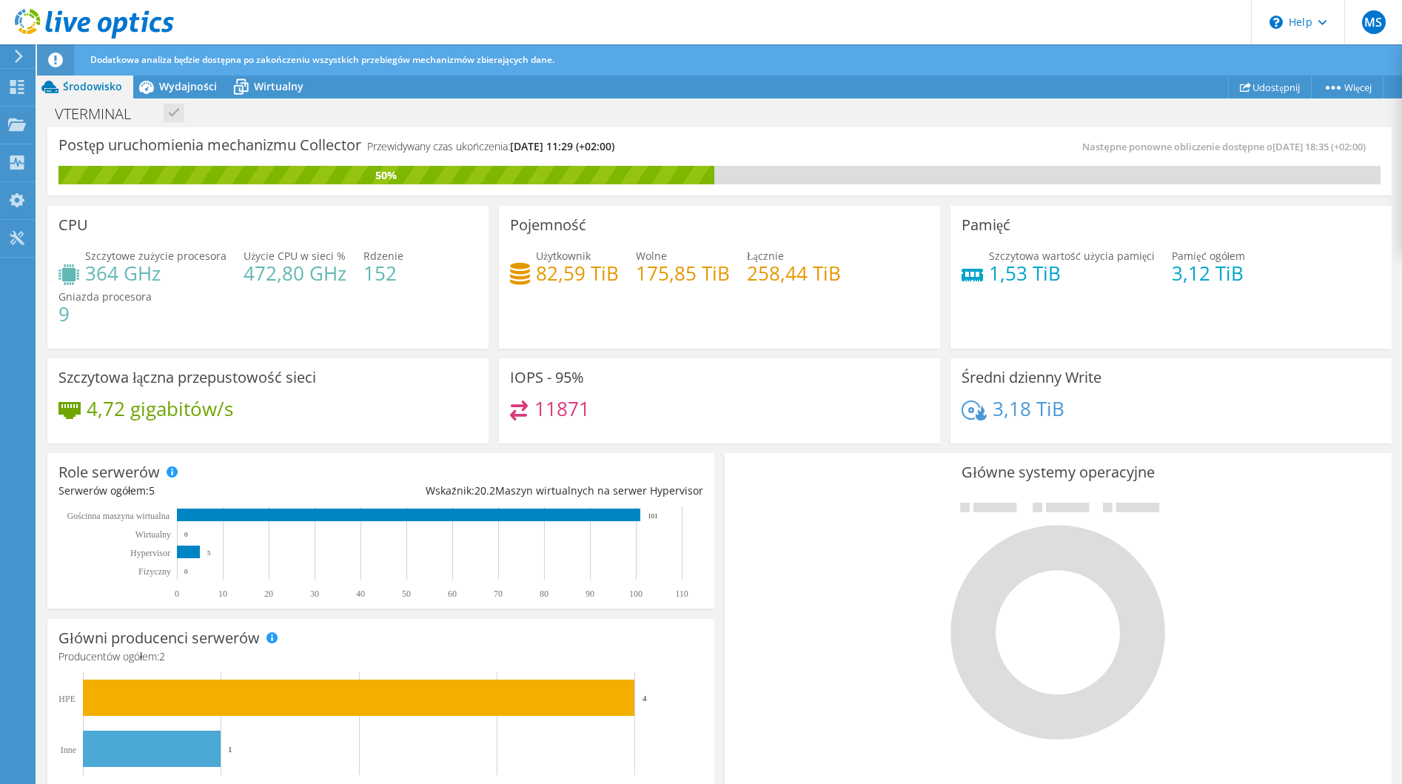
click at [38, 90] on icon at bounding box center [50, 87] width 26 height 26
click at [48, 90] on icon at bounding box center [49, 87] width 17 height 13
drag, startPoint x: 48, startPoint y: 90, endPoint x: 72, endPoint y: 107, distance: 29.6
click at [72, 107] on h1 "VTERMINAL" at bounding box center [101, 114] width 106 height 16
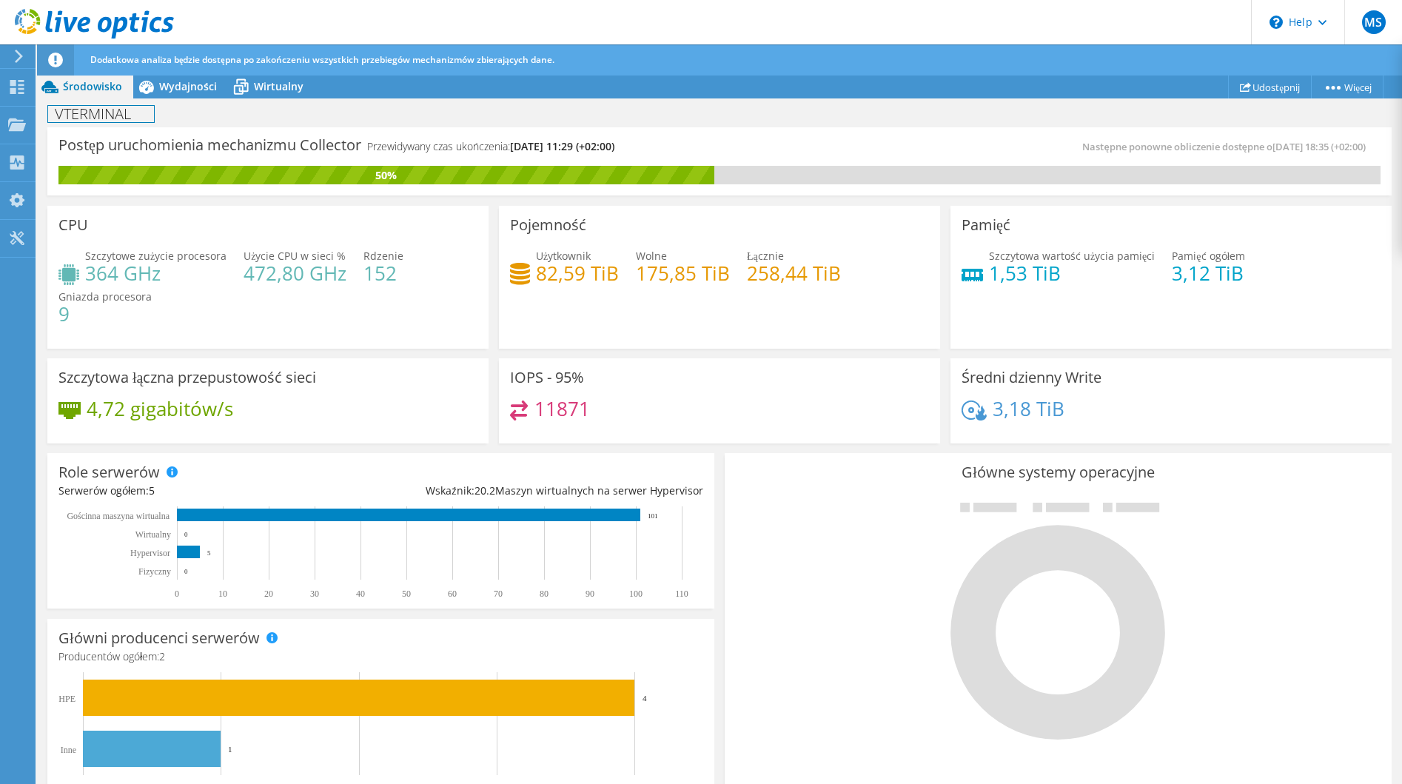
click at [129, 107] on h1 "VTERMINAL" at bounding box center [101, 114] width 106 height 16
click at [184, 113] on div "VTERMINAL Drukuj" at bounding box center [719, 113] width 1365 height 27
click at [201, 116] on link at bounding box center [197, 113] width 21 height 19
click at [98, 118] on div "Projekty" at bounding box center [70, 125] width 71 height 37
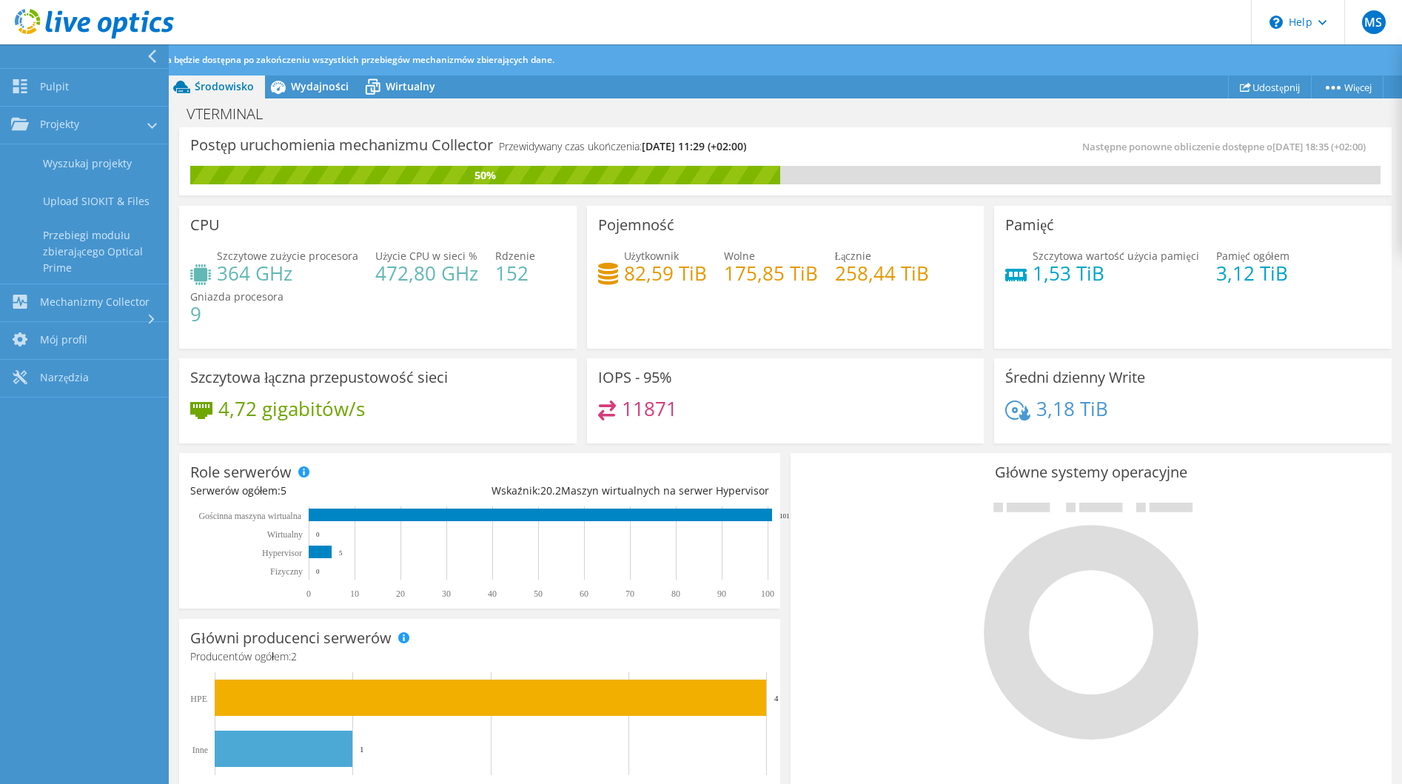
click at [155, 56] on icon at bounding box center [152, 56] width 11 height 13
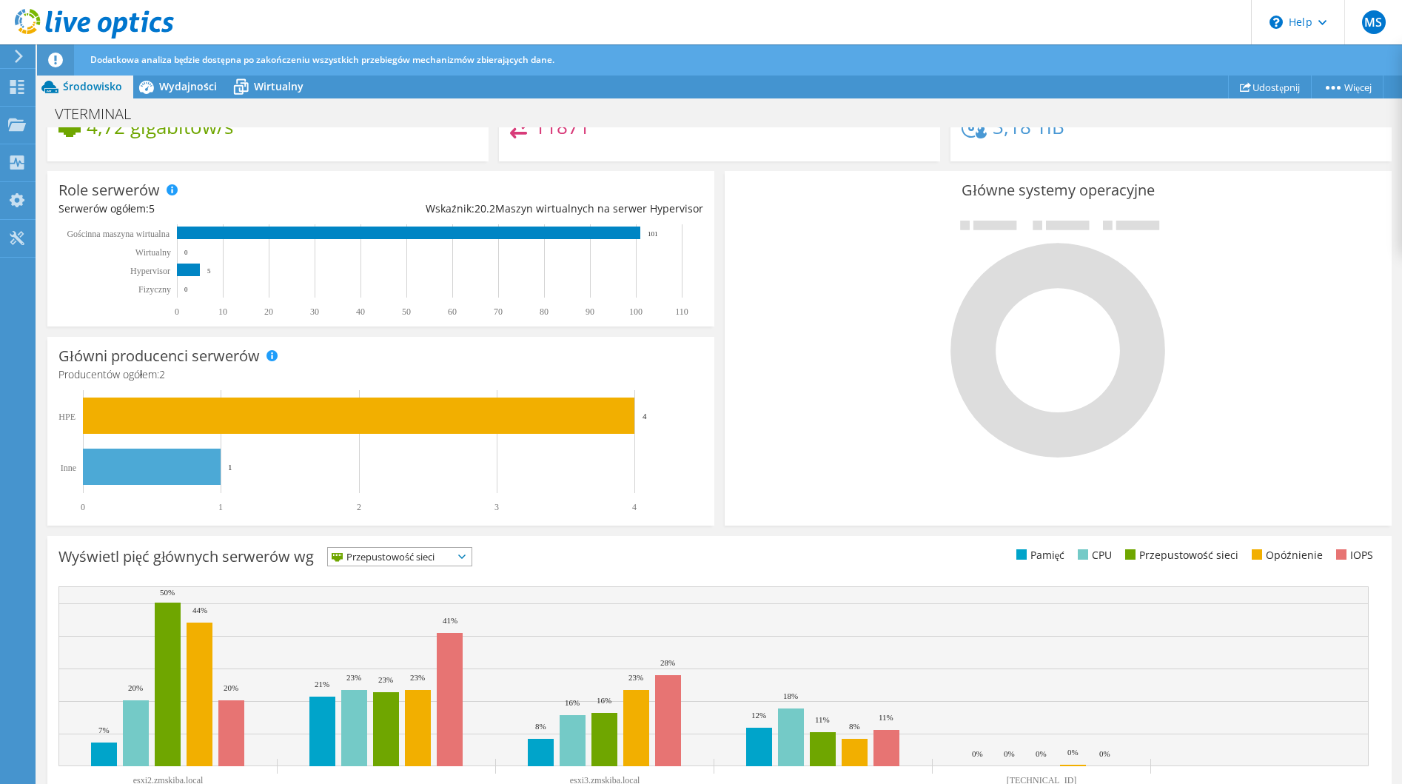
scroll to position [332, 0]
